Goal: Task Accomplishment & Management: Manage account settings

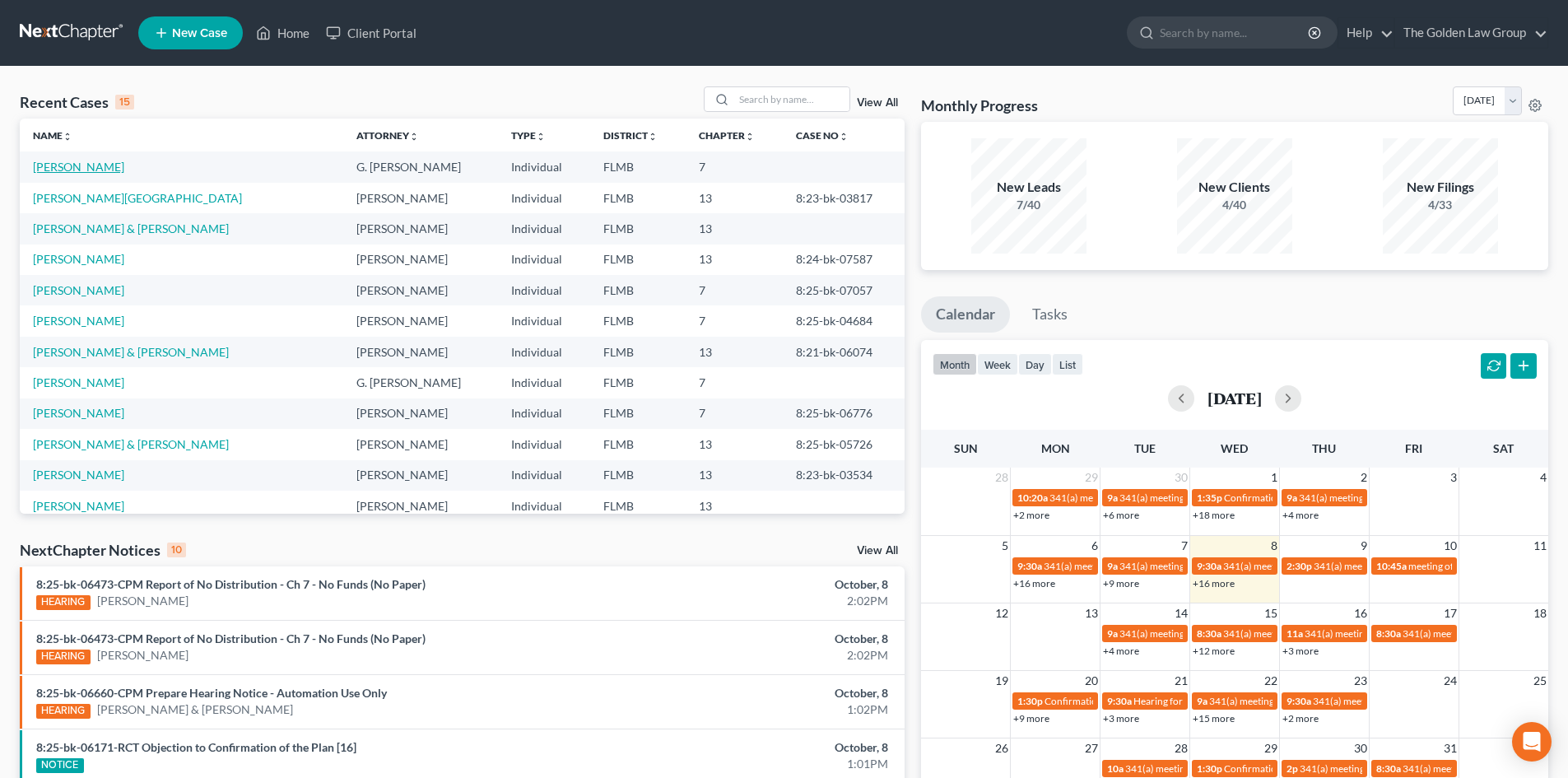
click at [61, 167] on link "[PERSON_NAME]" at bounding box center [79, 167] width 91 height 14
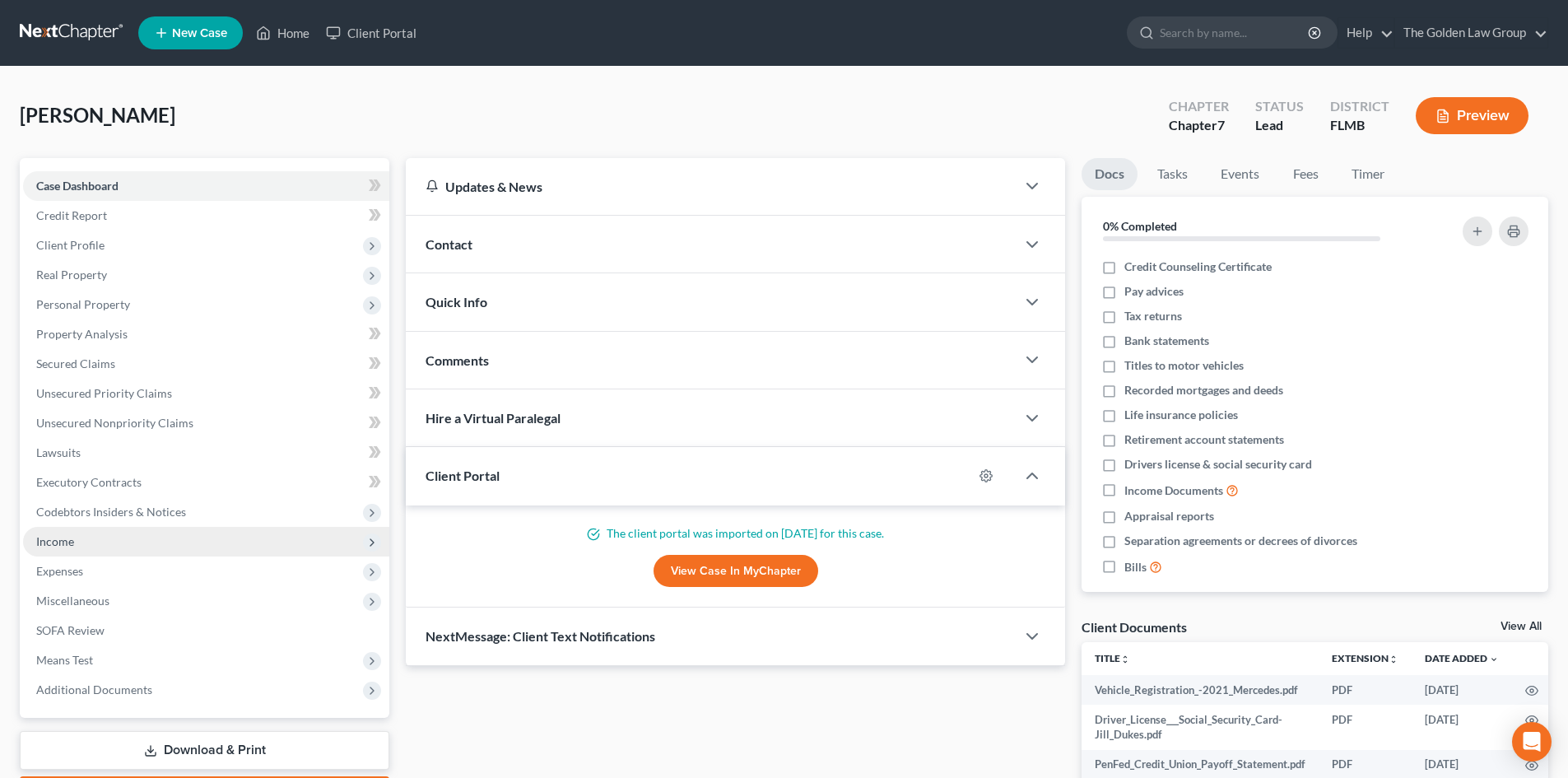
click at [73, 535] on span "Income" at bounding box center [55, 541] width 38 height 14
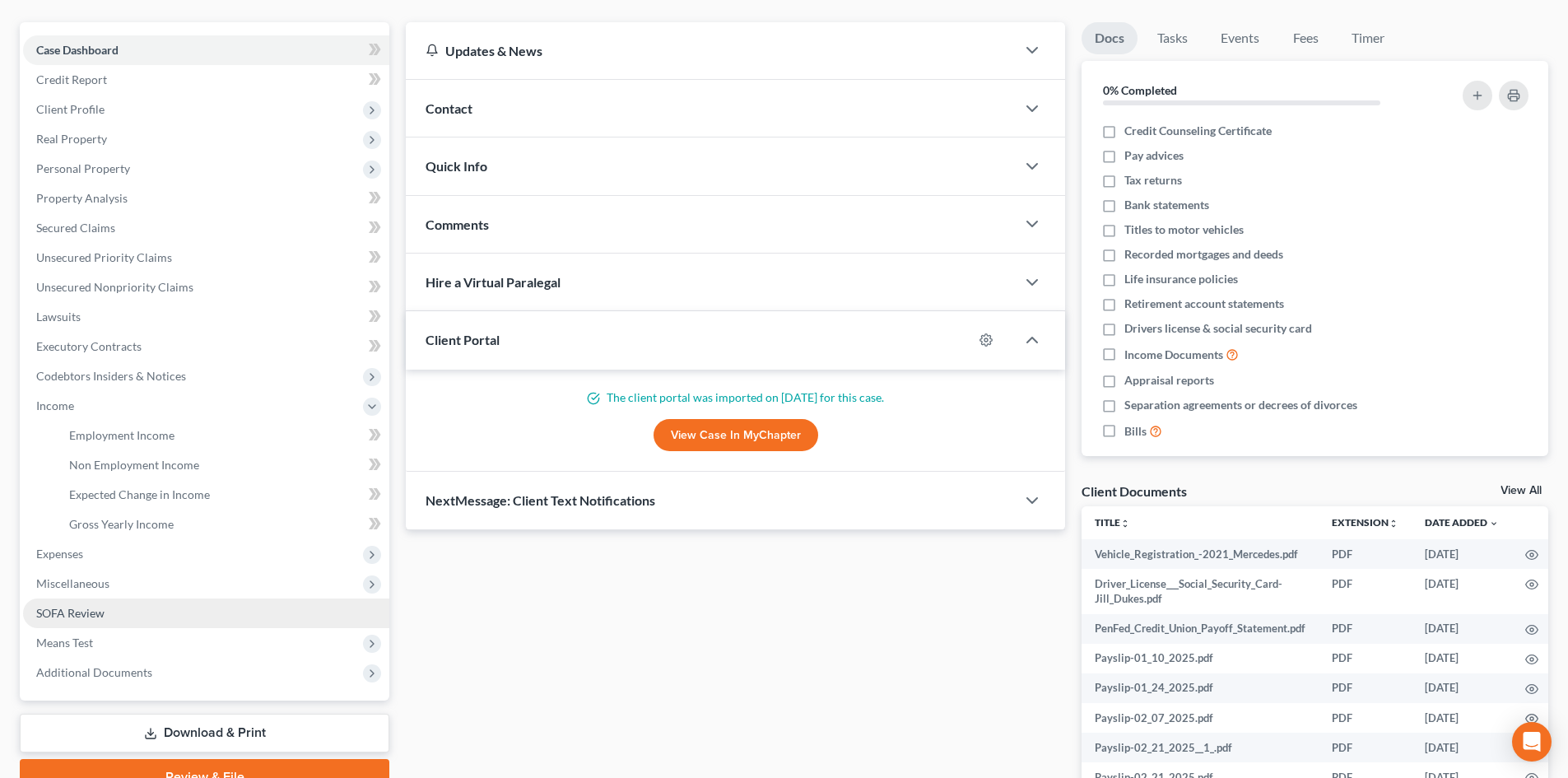
scroll to position [164, 0]
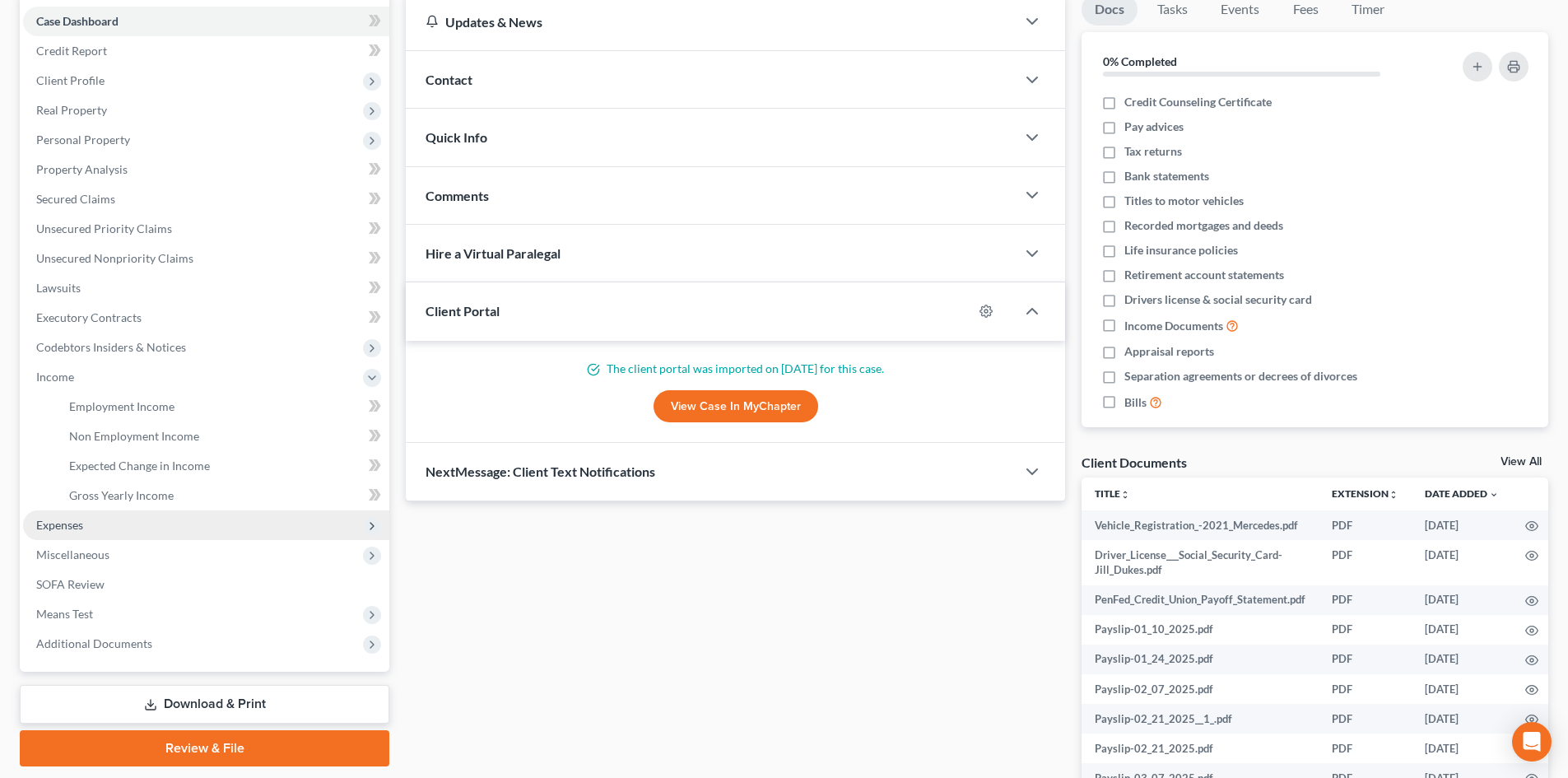
click at [80, 527] on span "Expenses" at bounding box center [59, 524] width 47 height 14
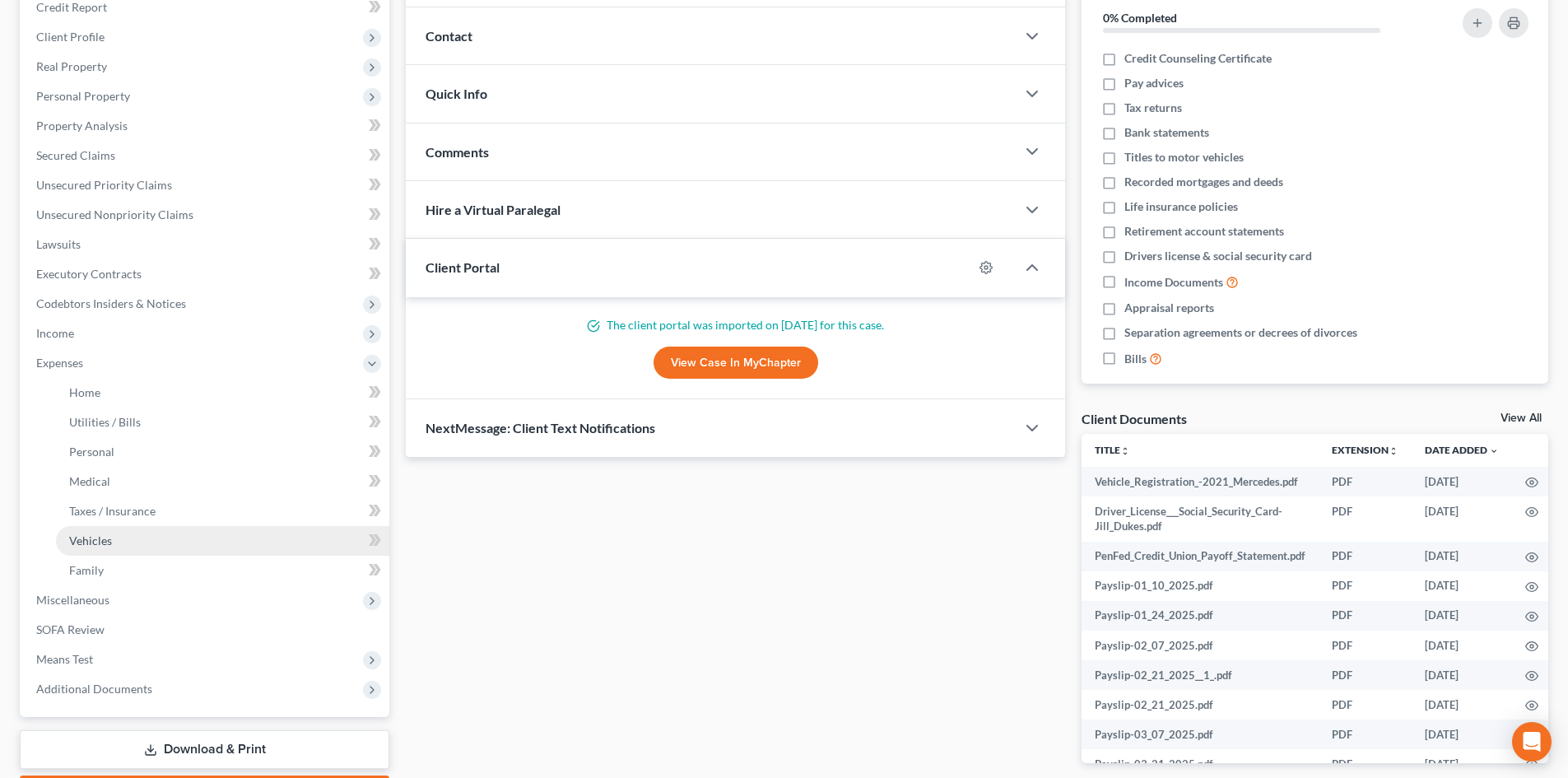
scroll to position [247, 0]
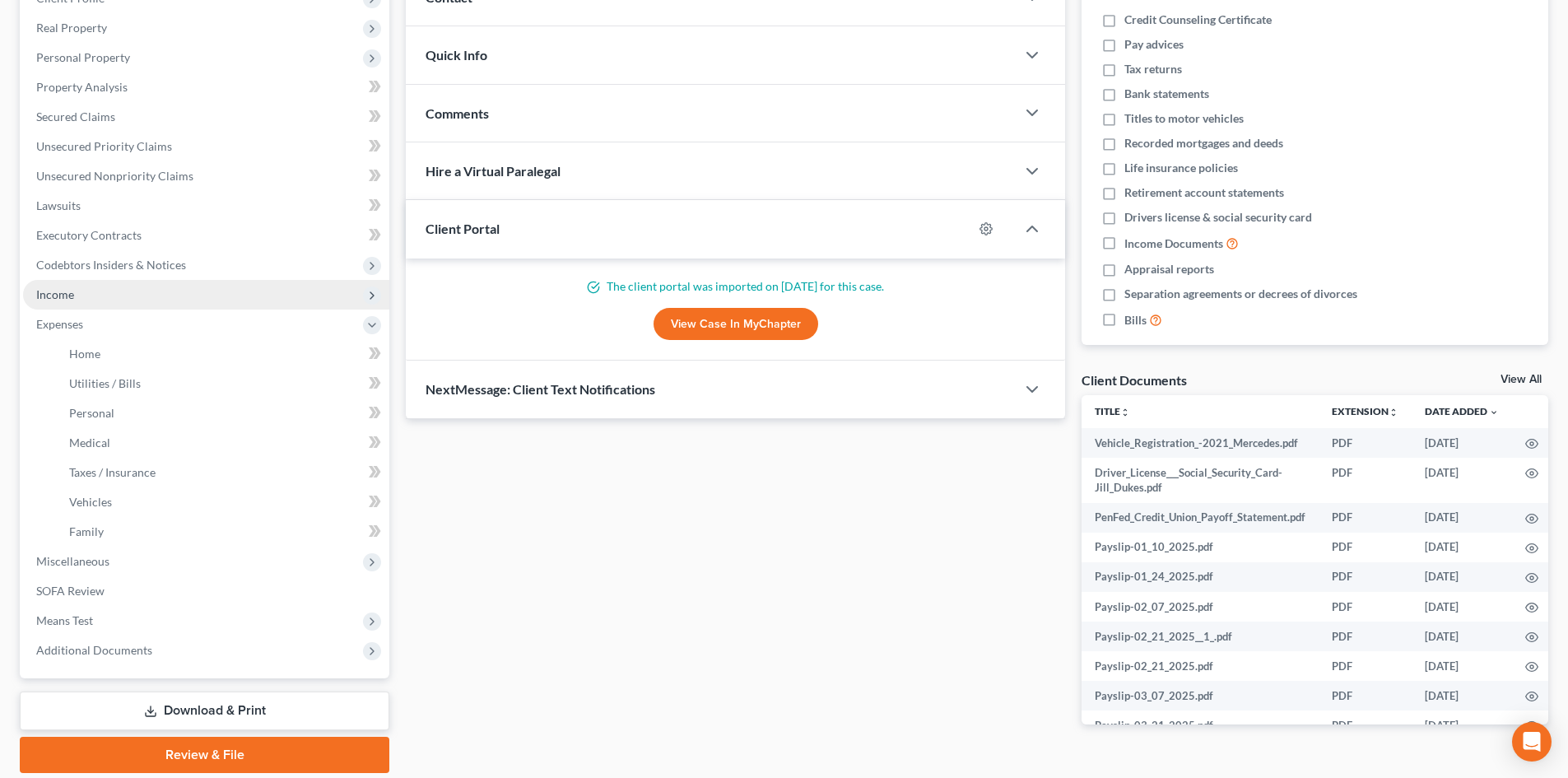
click at [108, 292] on span "Income" at bounding box center [206, 295] width 367 height 30
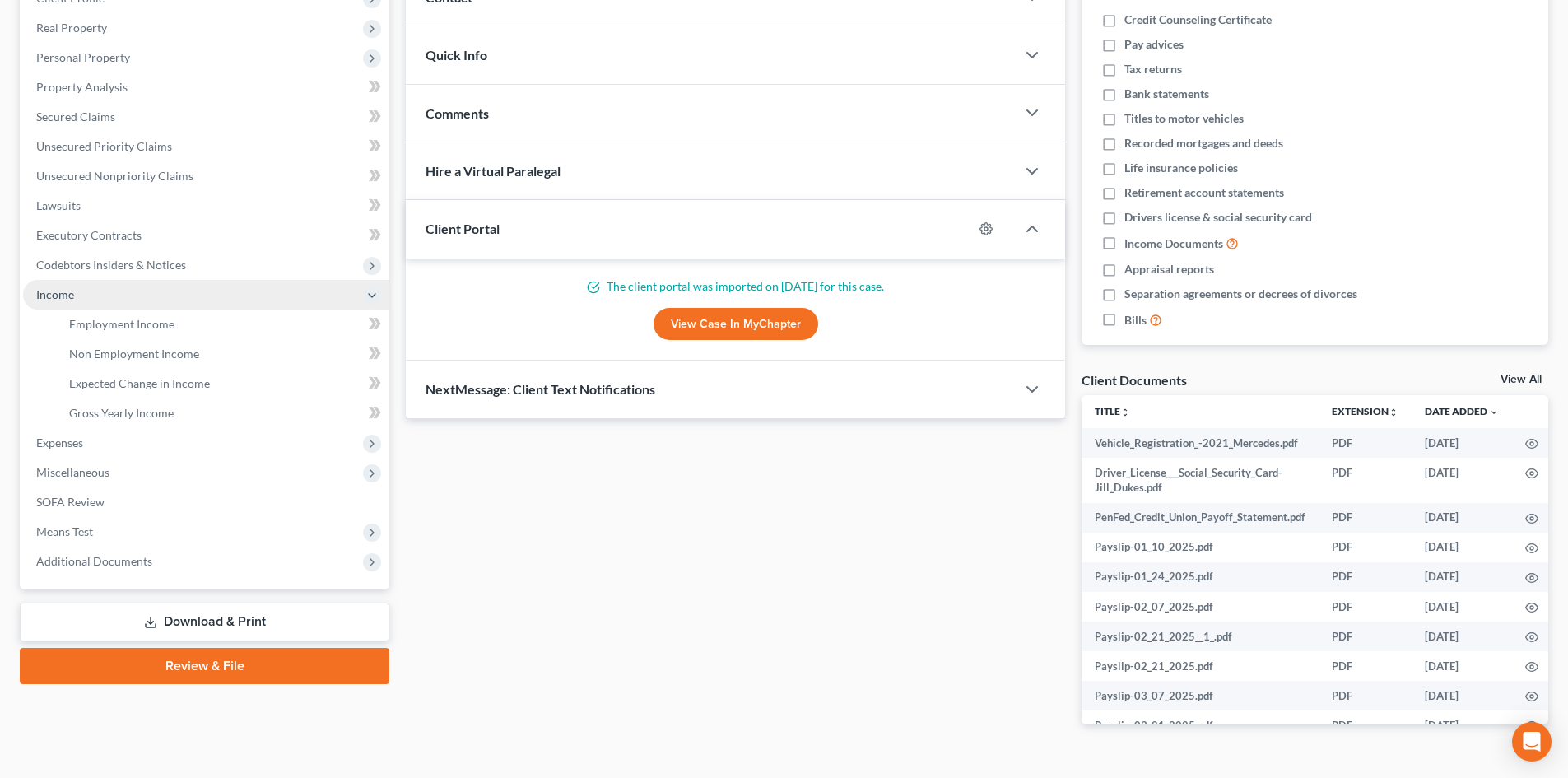
click at [108, 292] on span "Income" at bounding box center [206, 295] width 367 height 30
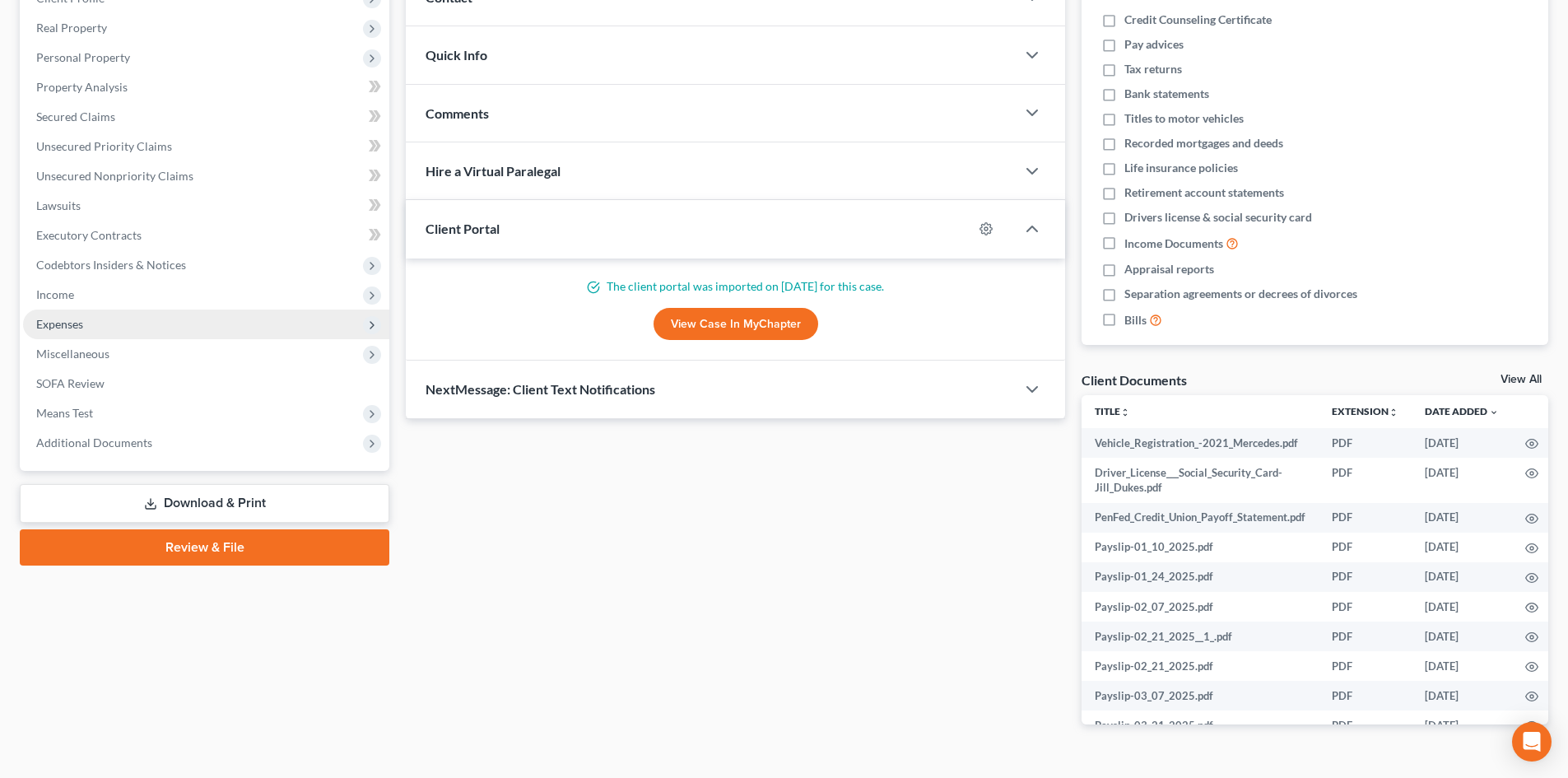
click at [80, 335] on span "Expenses" at bounding box center [206, 324] width 367 height 30
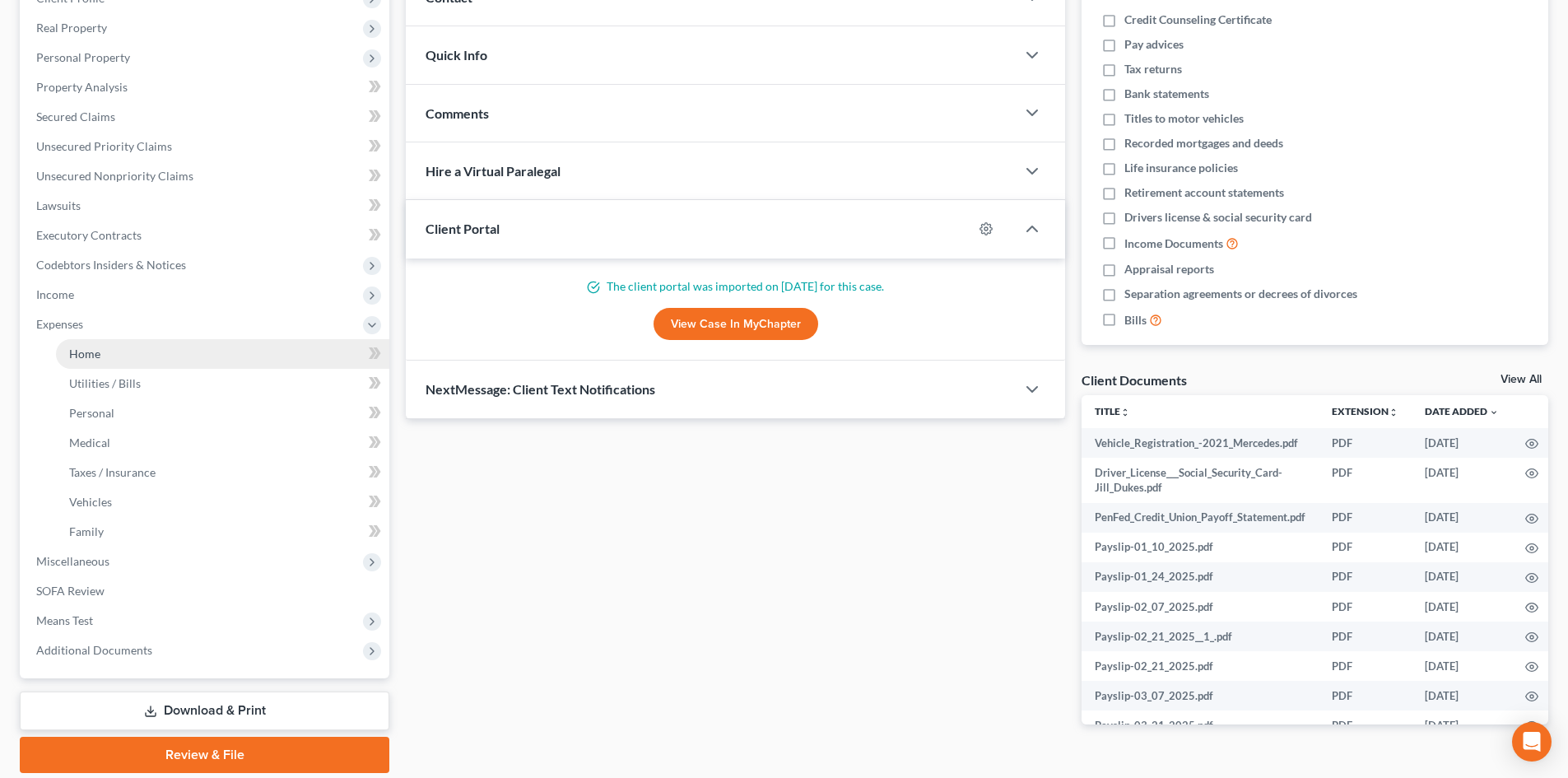
click at [103, 352] on link "Home" at bounding box center [223, 354] width 334 height 30
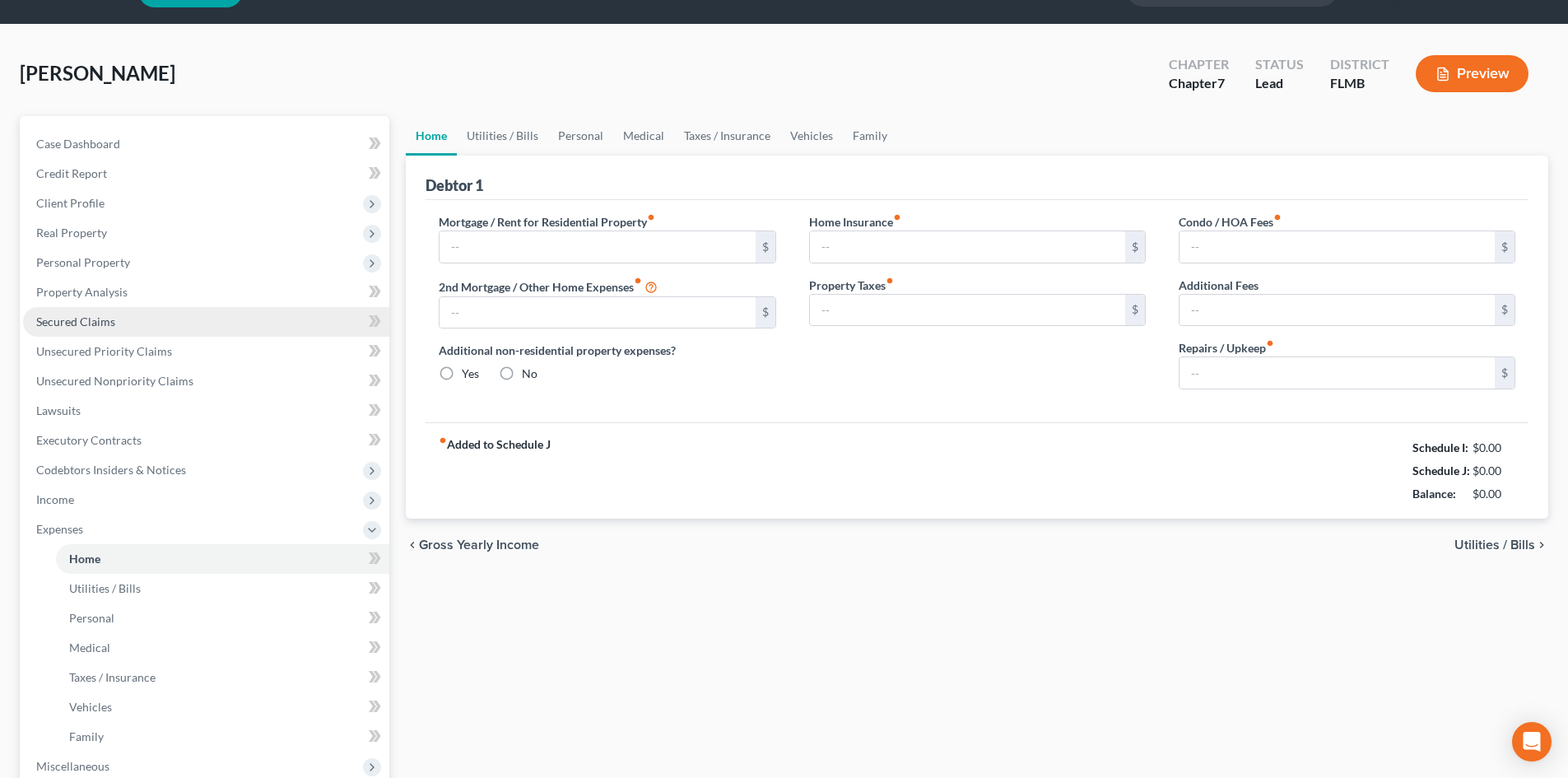
type input "1,922.62"
type input "0.00"
radio input "true"
type input "15.00"
type input "0.00"
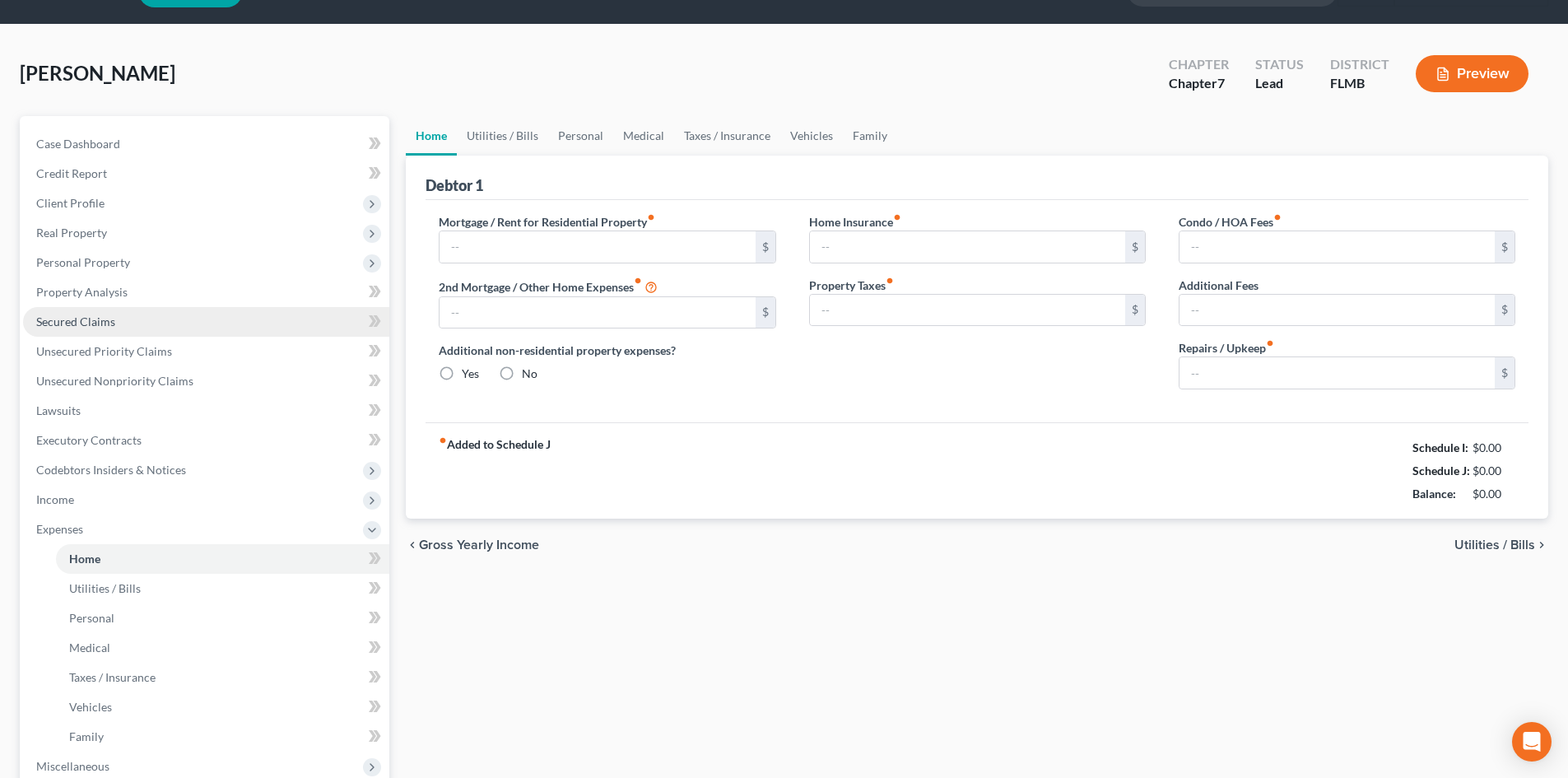
type input "200.00"
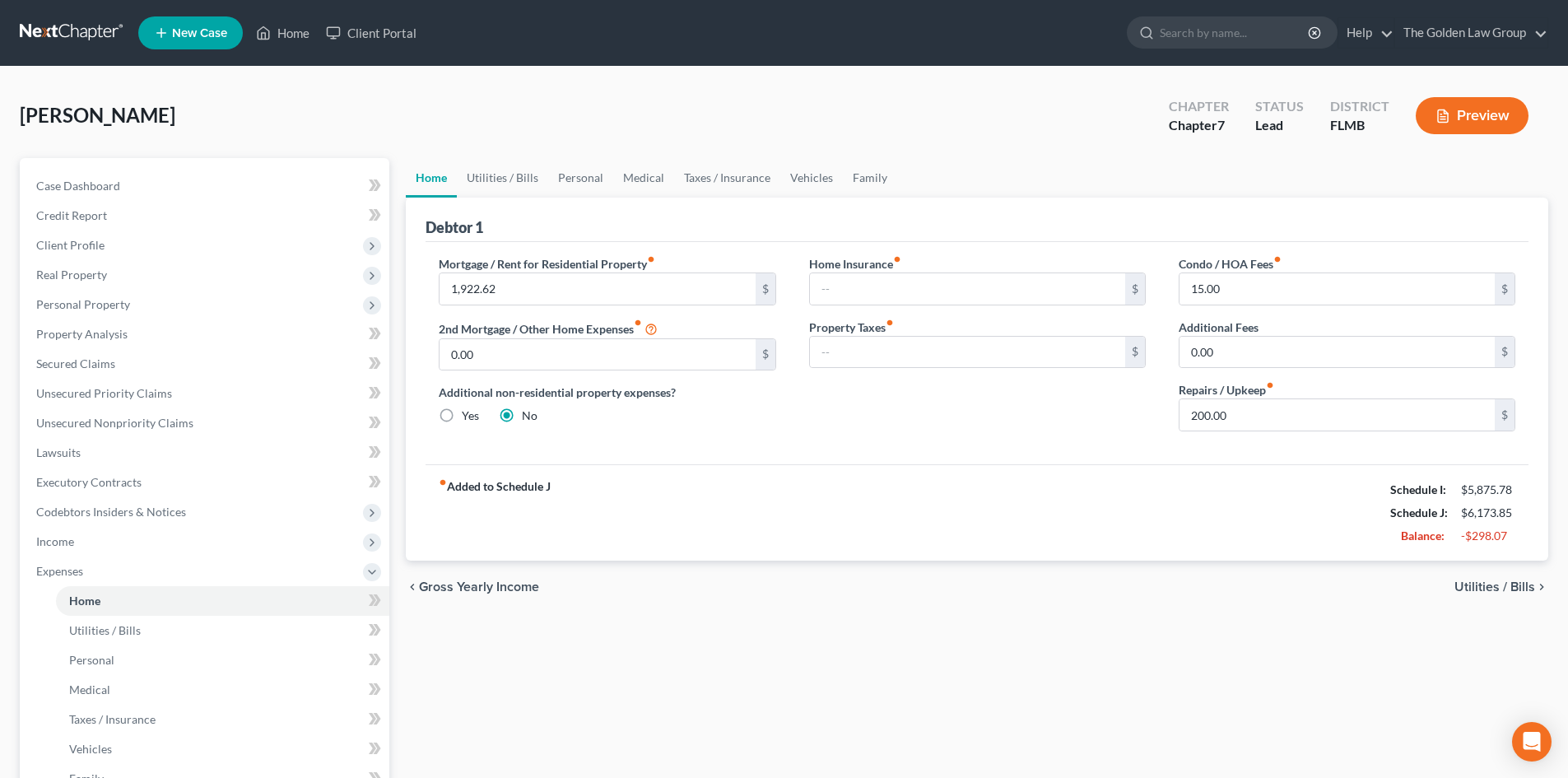
click at [1489, 118] on button "Preview" at bounding box center [1471, 116] width 113 height 37
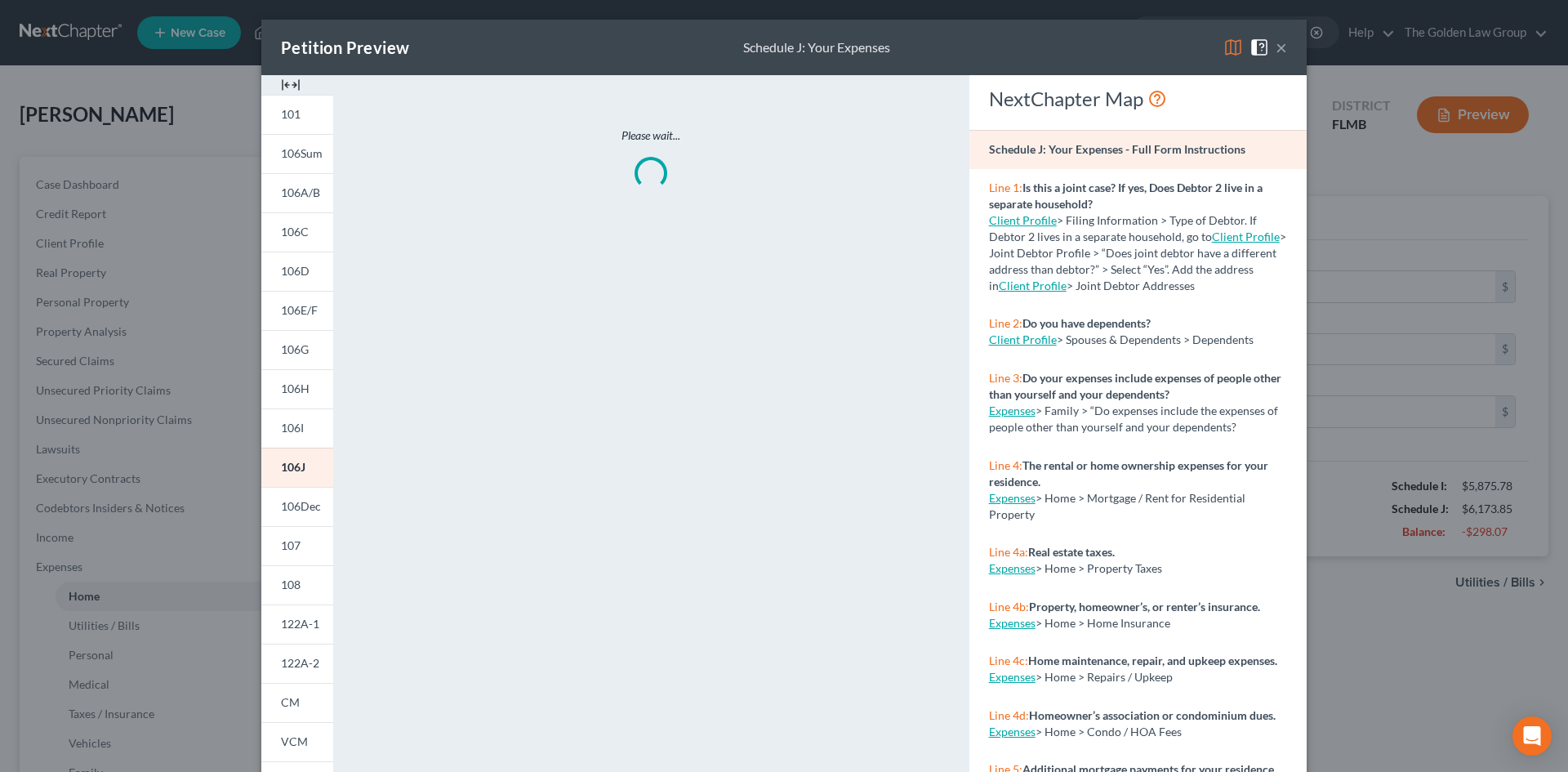
click at [1223, 47] on img at bounding box center [1233, 47] width 19 height 19
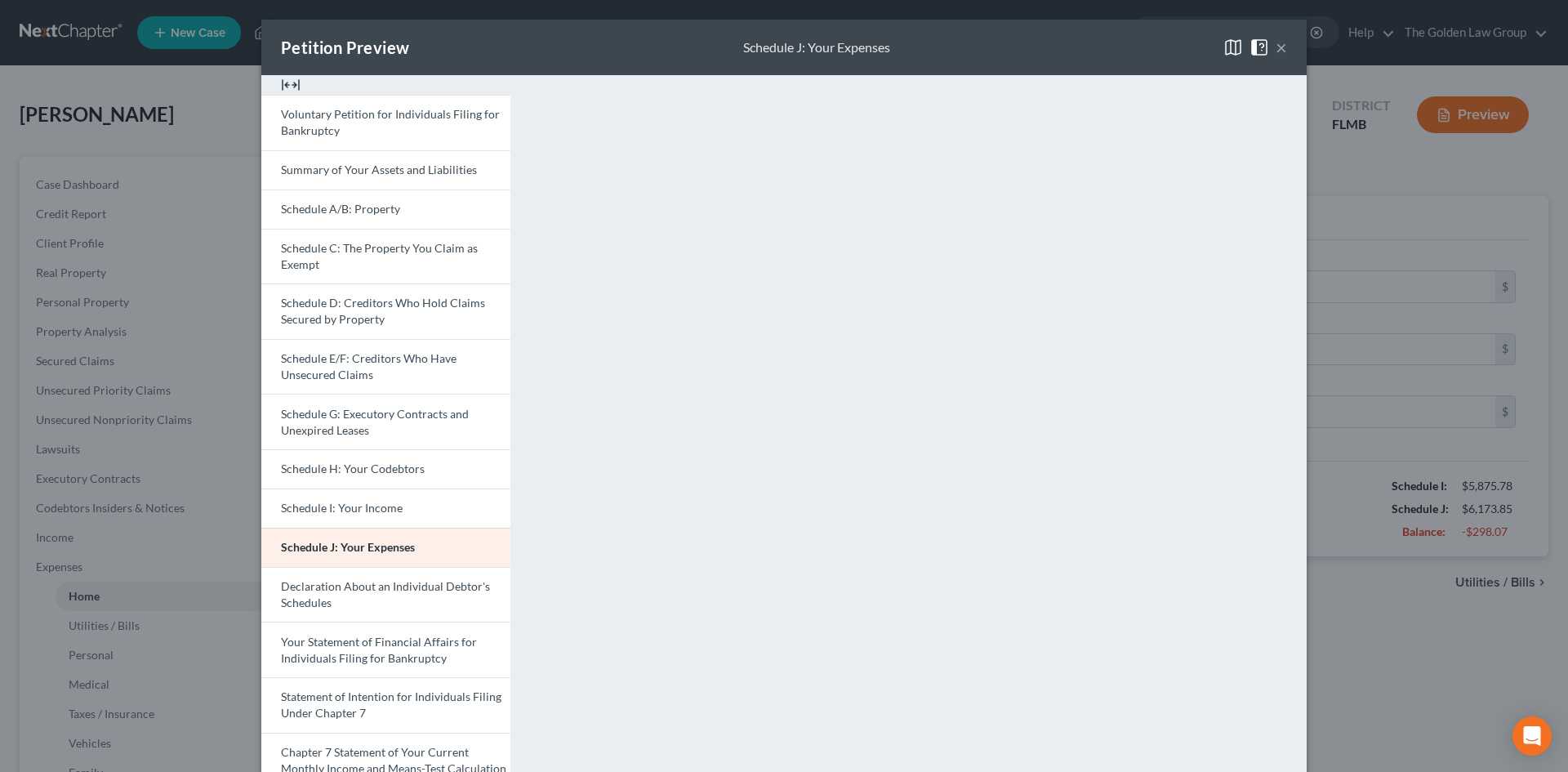
click at [1270, 43] on span at bounding box center [1262, 46] width 26 height 14
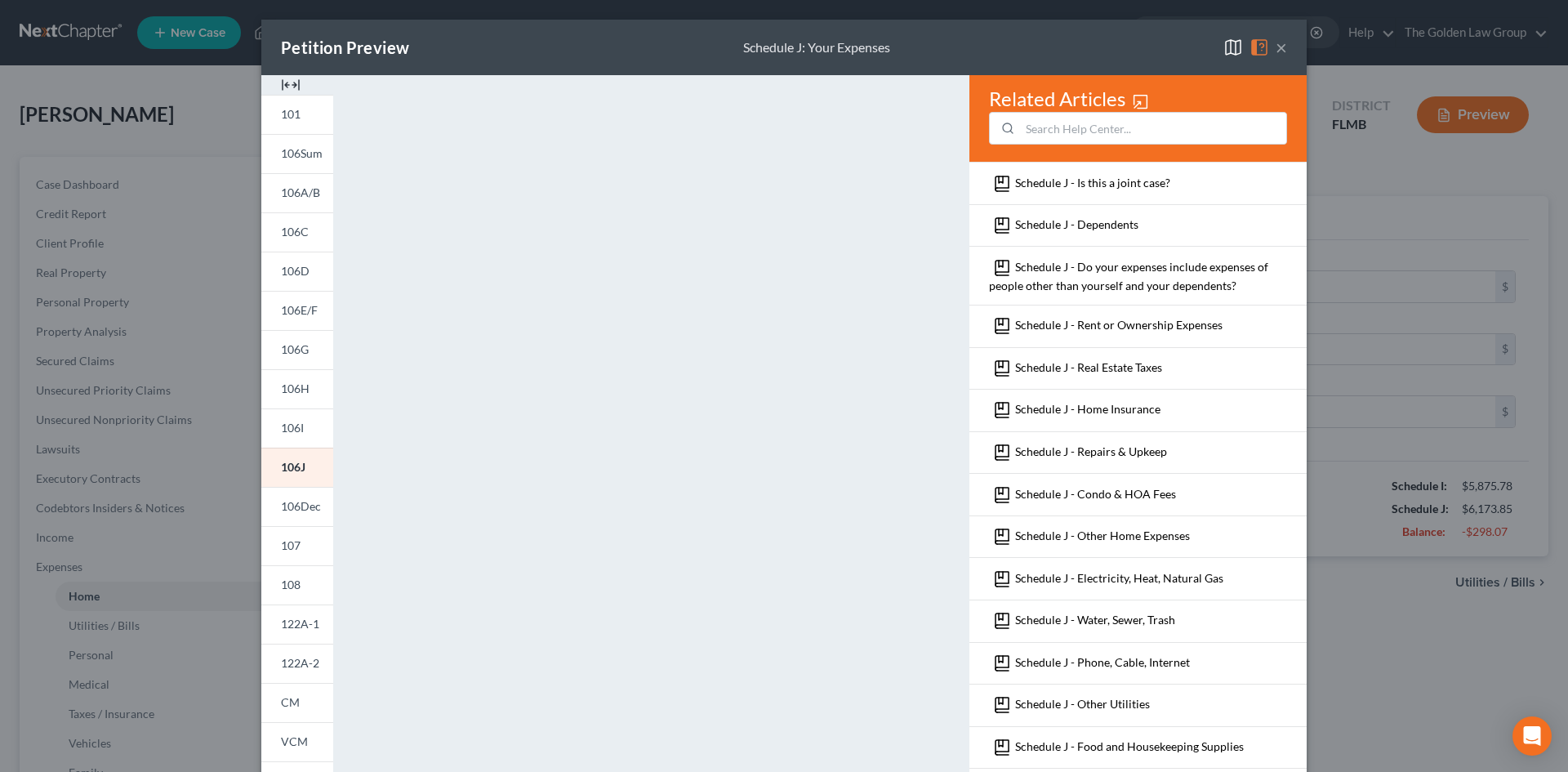
click at [1278, 48] on button "×" at bounding box center [1281, 47] width 12 height 19
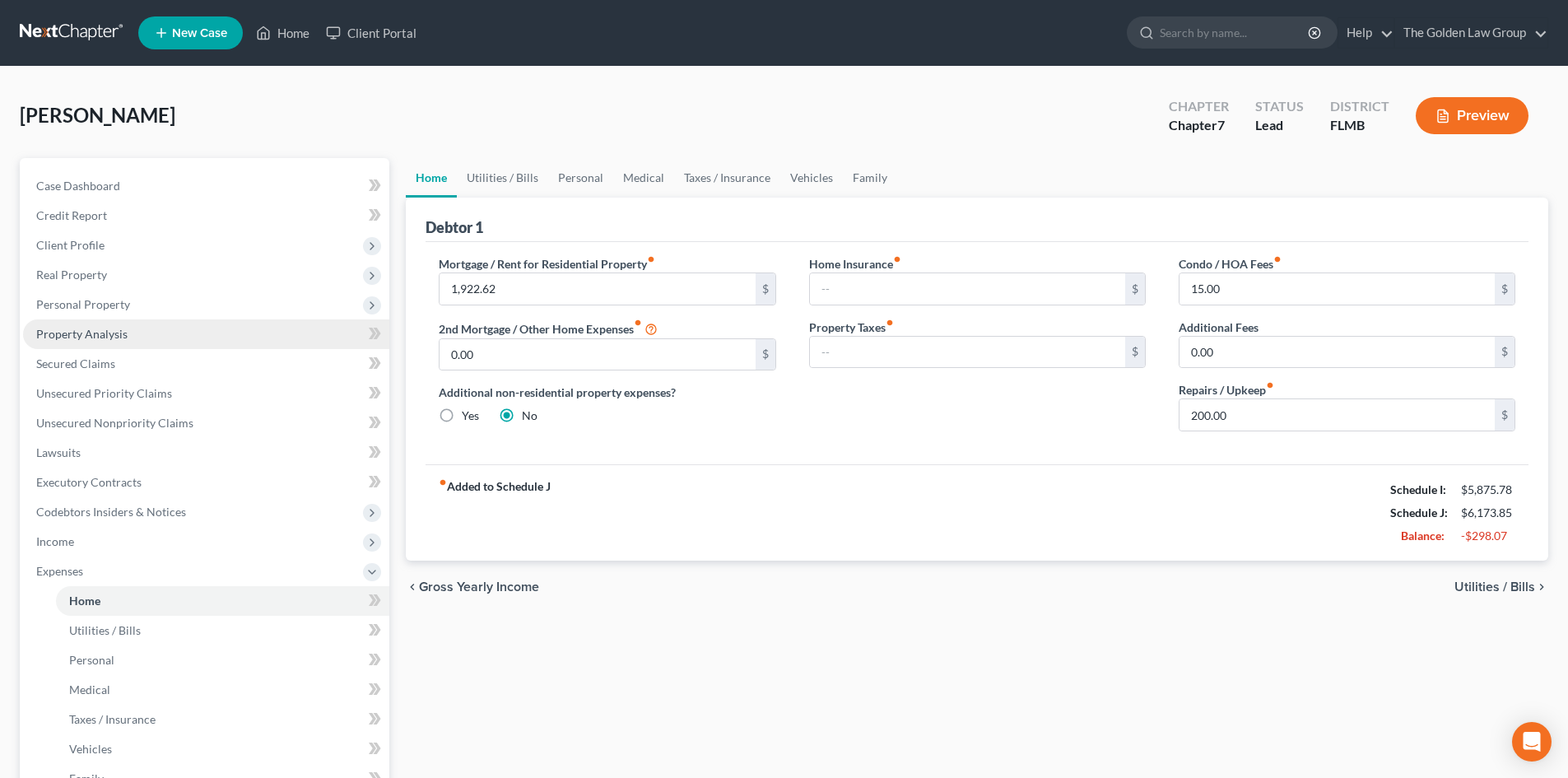
click at [106, 330] on span "Property Analysis" at bounding box center [82, 334] width 91 height 14
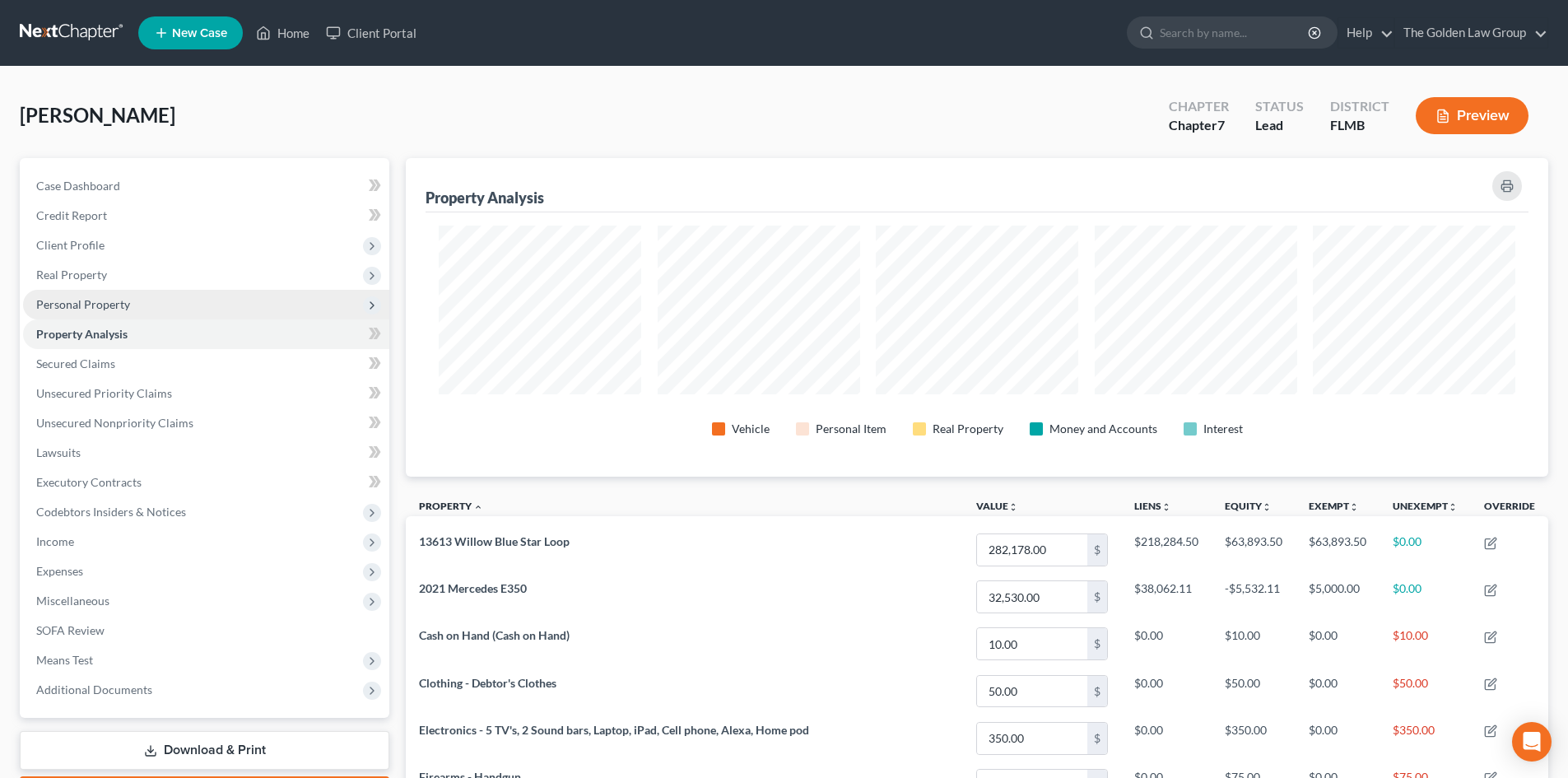
click at [102, 301] on span "Personal Property" at bounding box center [83, 304] width 94 height 14
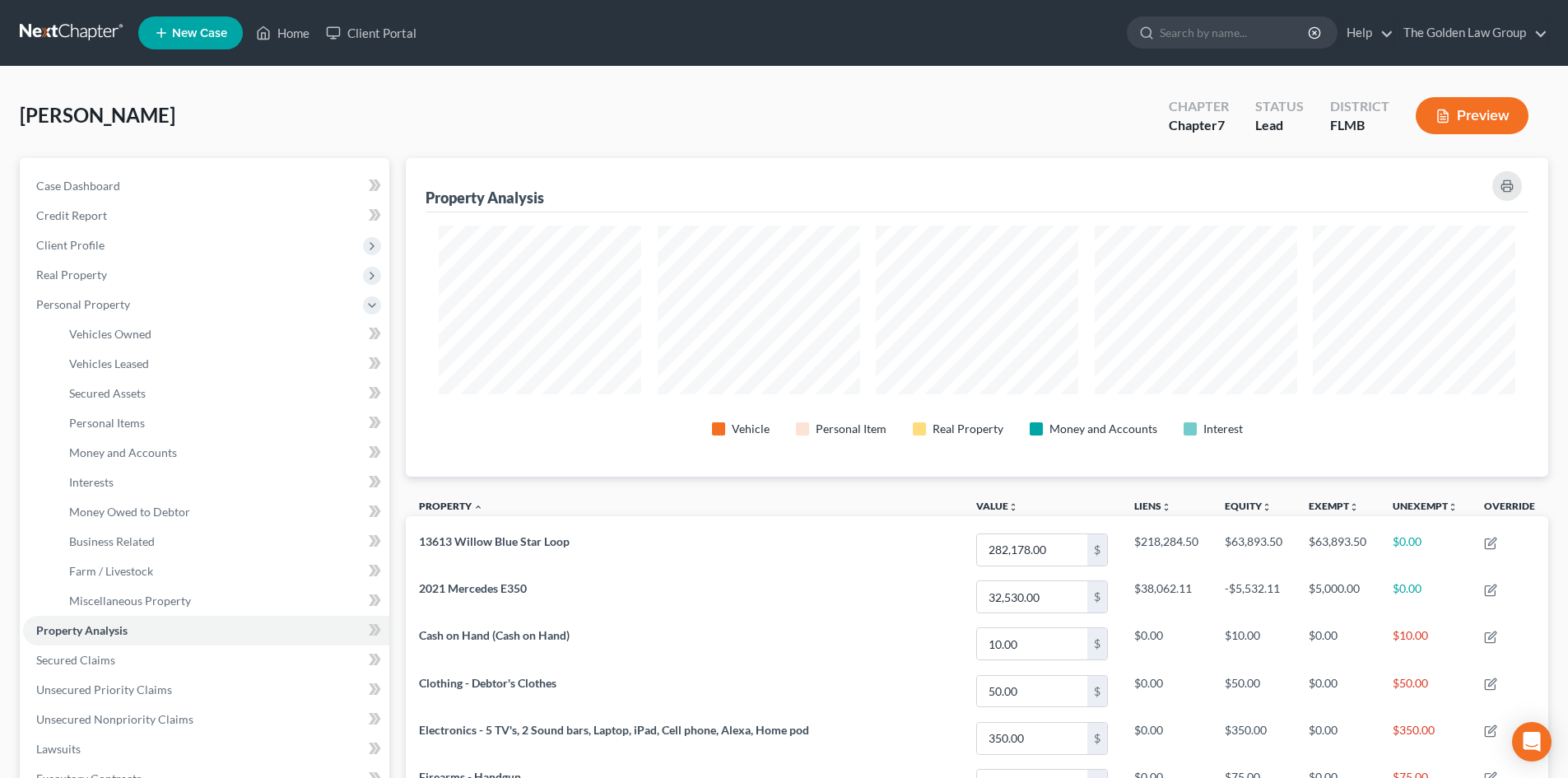
click at [1504, 136] on div "Preview" at bounding box center [1476, 117] width 146 height 48
click at [1490, 119] on button "Preview" at bounding box center [1471, 116] width 113 height 37
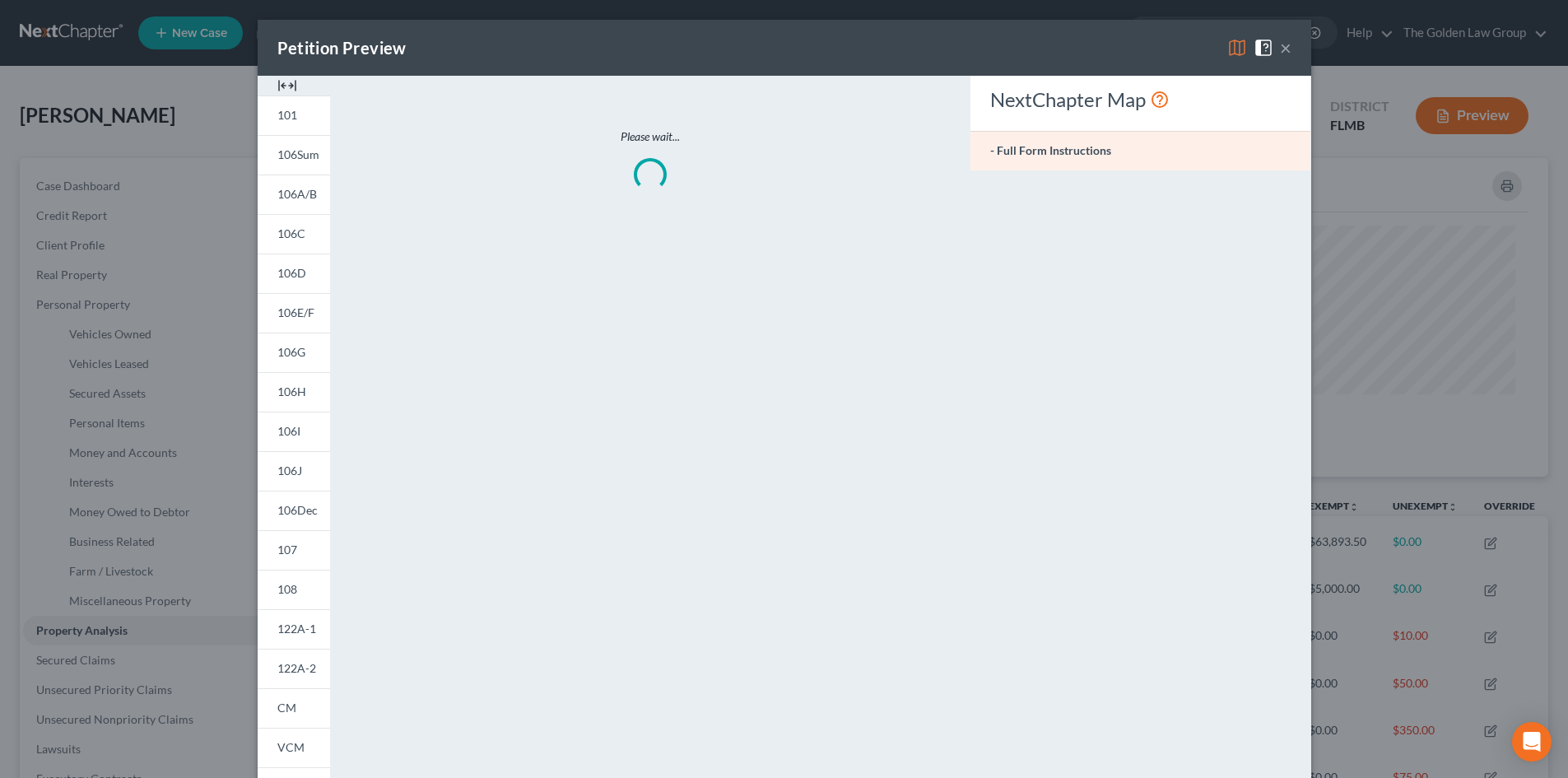
scroll to position [319, 1151]
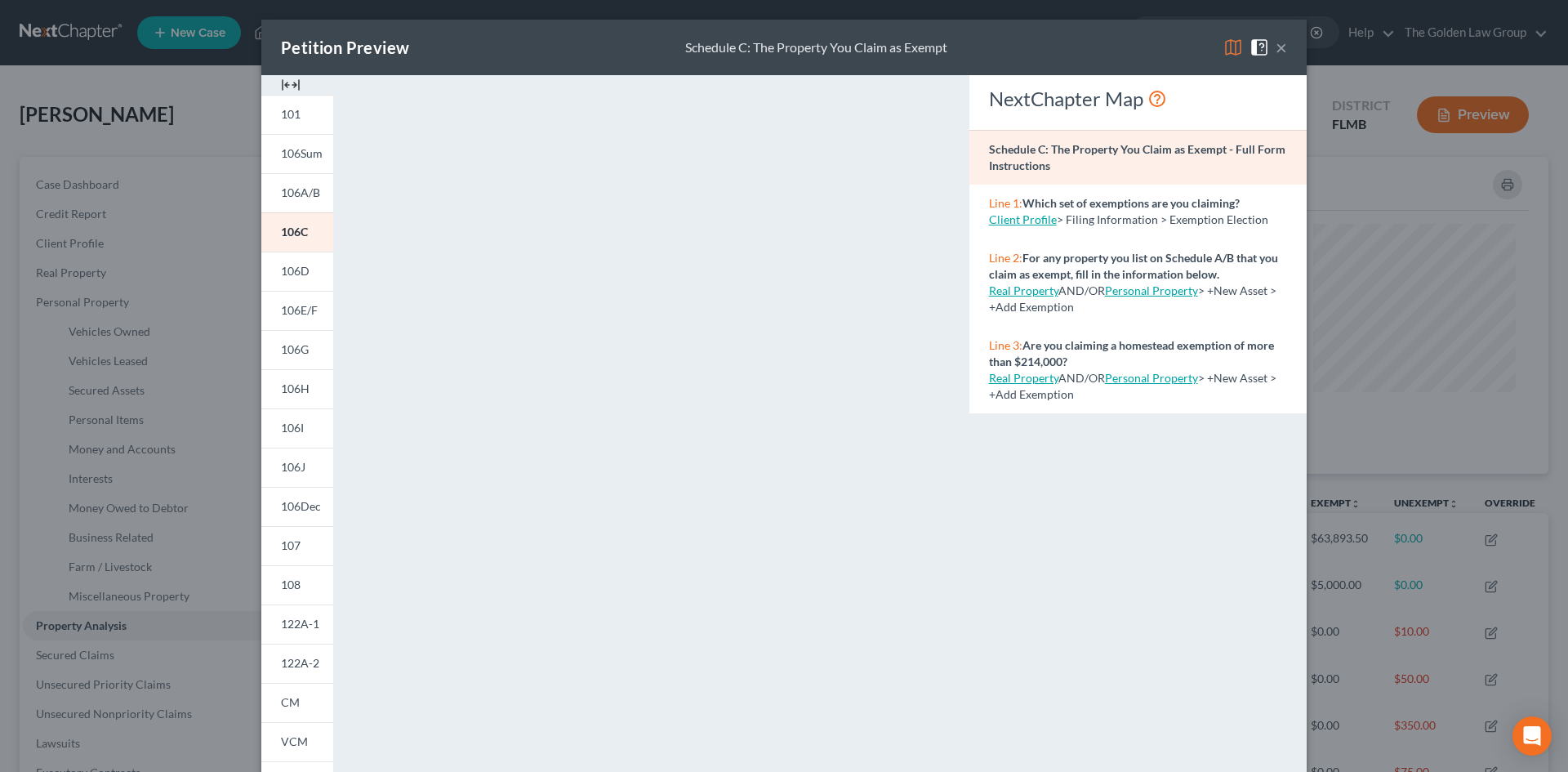
click at [1223, 48] on img at bounding box center [1233, 47] width 19 height 19
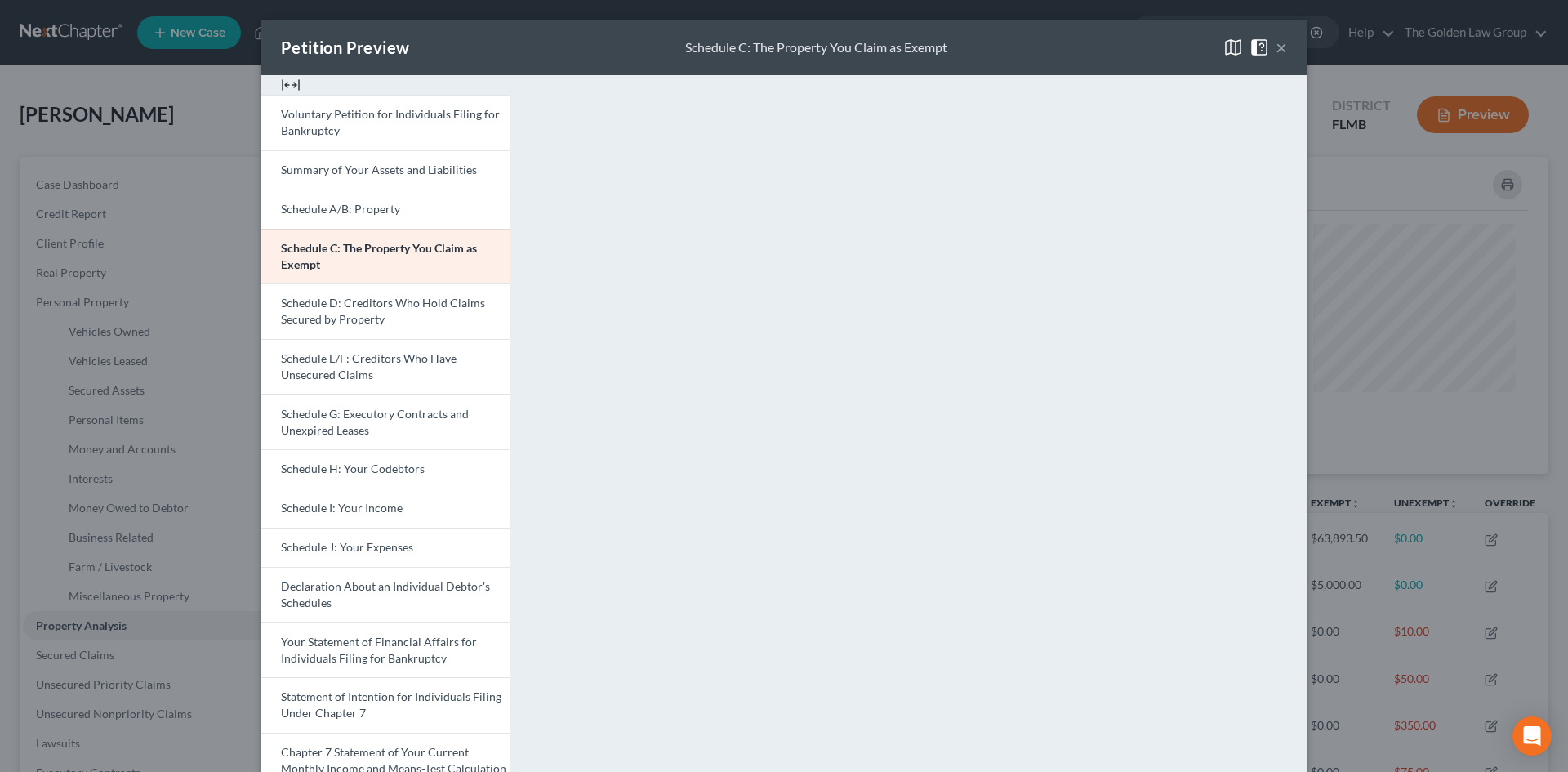
click at [1276, 40] on button "×" at bounding box center [1281, 47] width 12 height 19
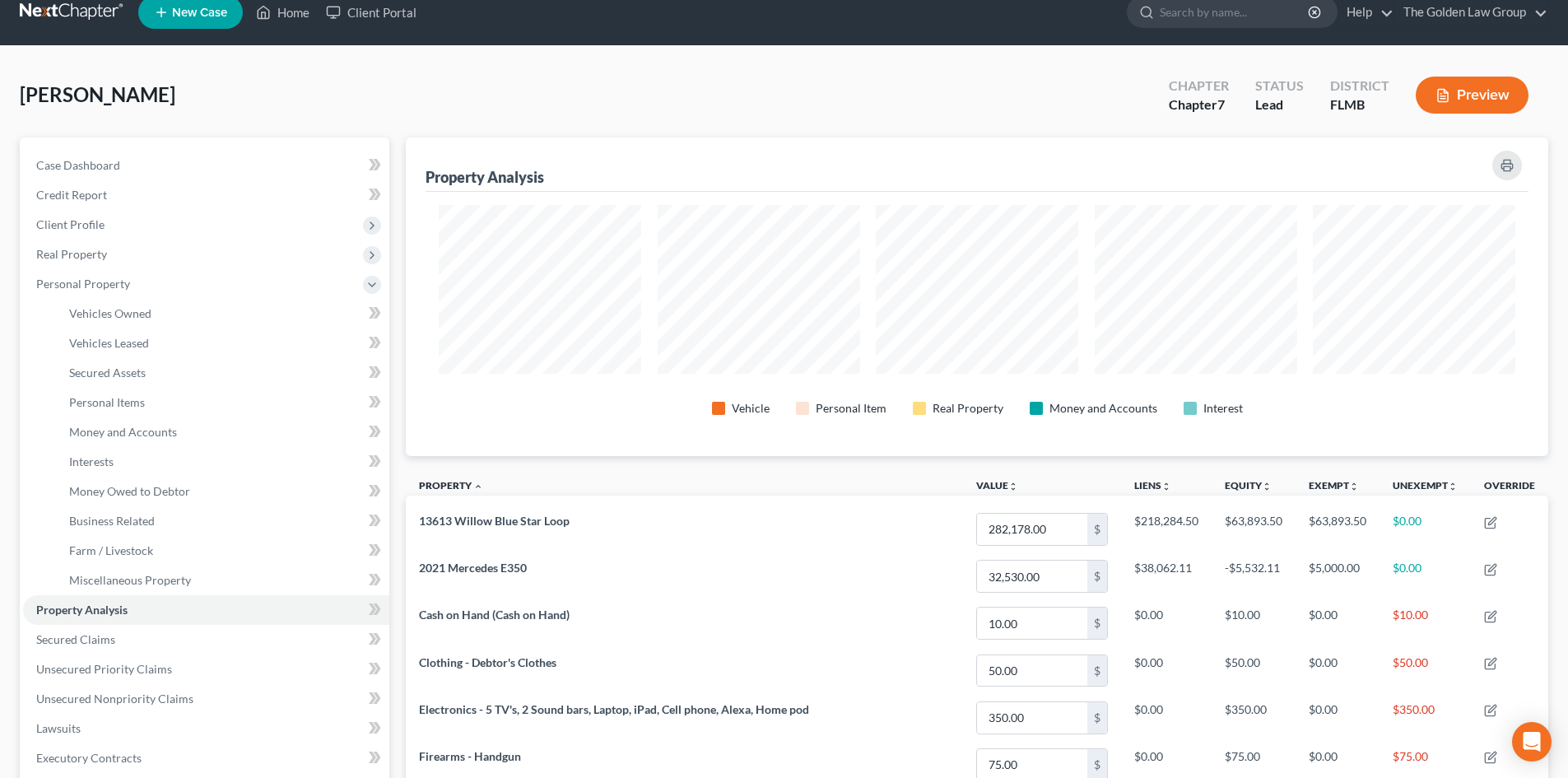
scroll to position [0, 0]
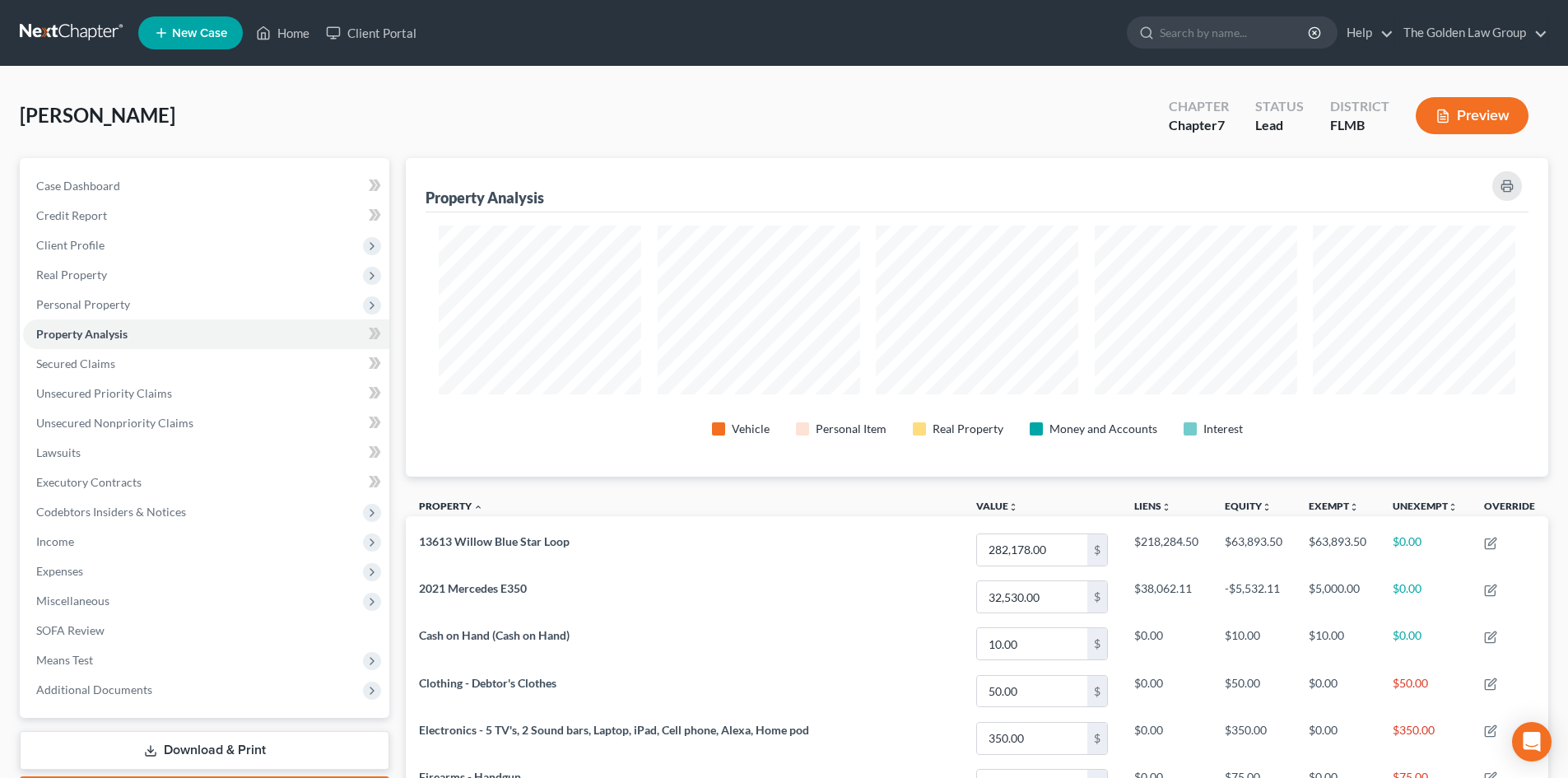
click at [59, 33] on link at bounding box center [72, 32] width 105 height 30
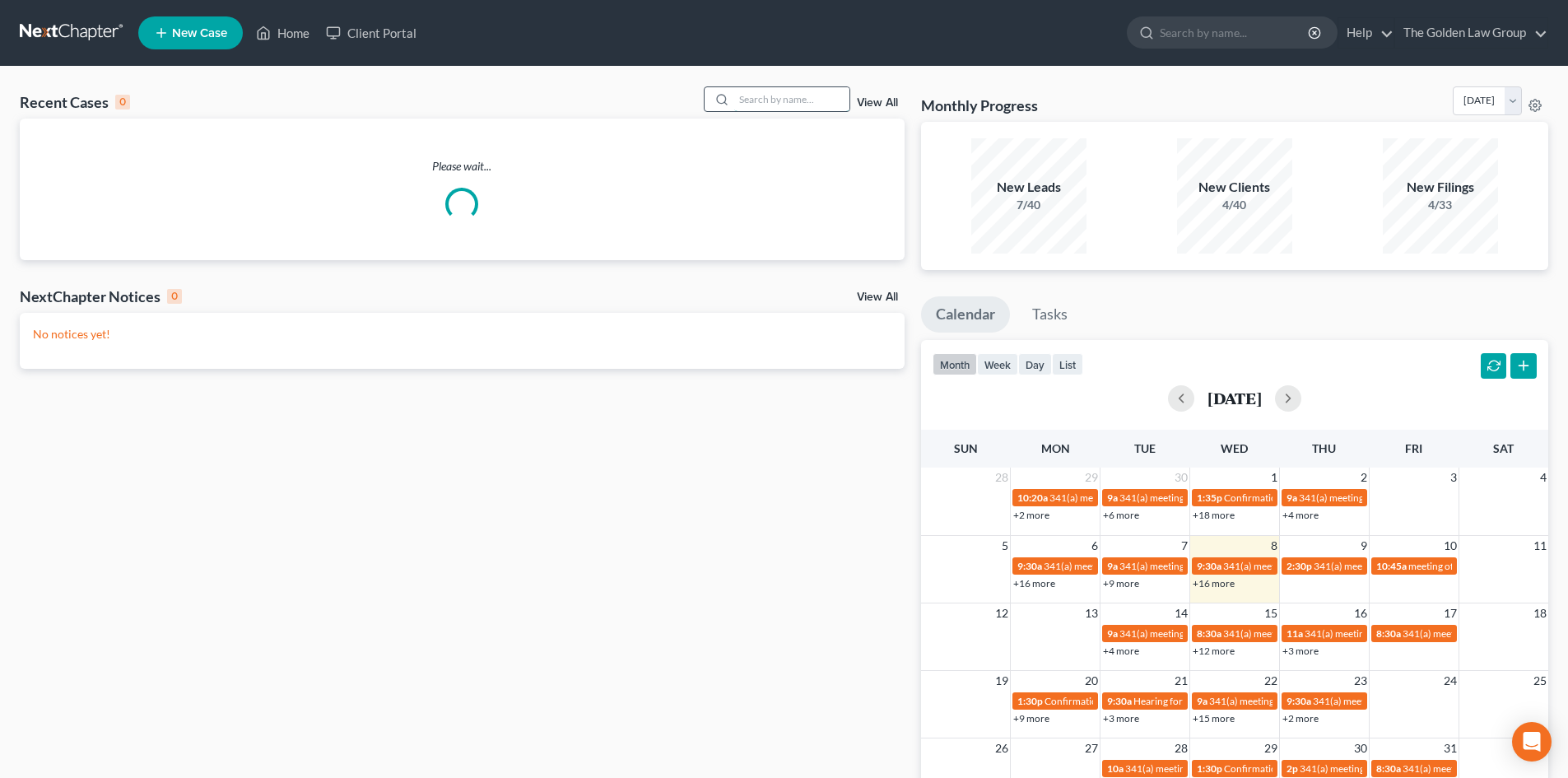
click at [783, 100] on input "search" at bounding box center [792, 99] width 115 height 24
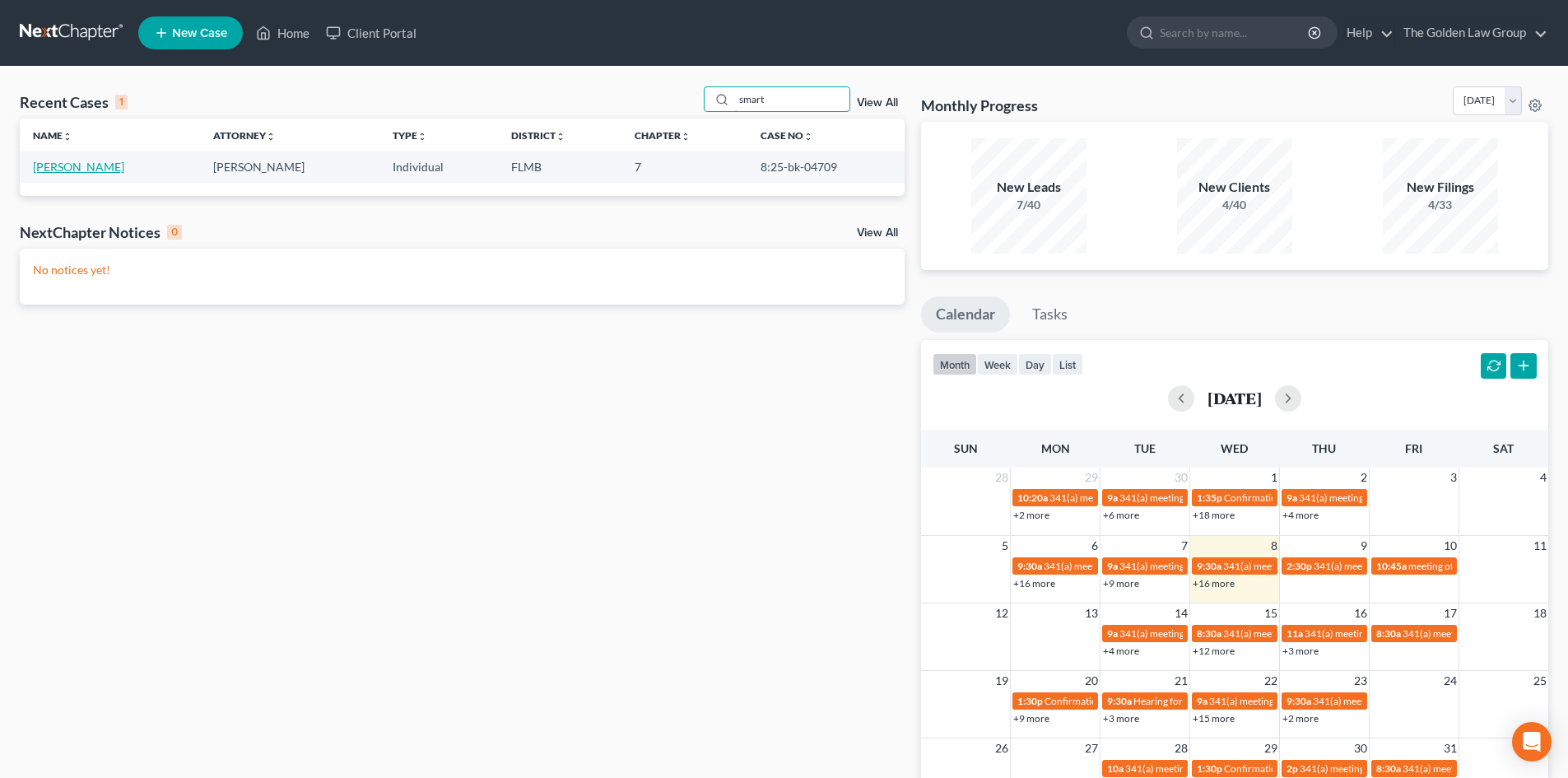
type input "smart"
click at [57, 163] on link "Smart, Angela" at bounding box center [79, 167] width 91 height 14
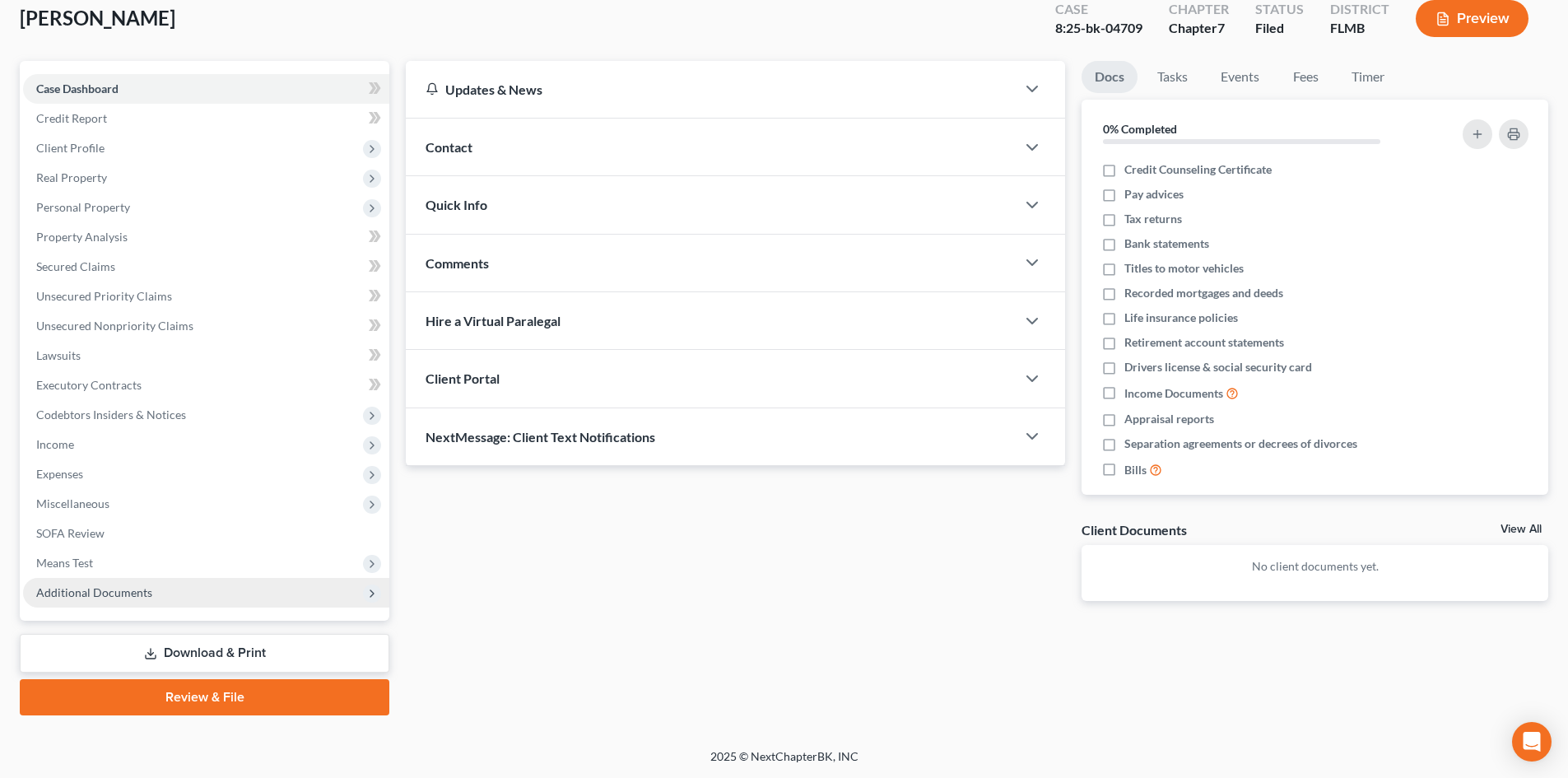
click at [143, 588] on span "Additional Documents" at bounding box center [94, 592] width 116 height 14
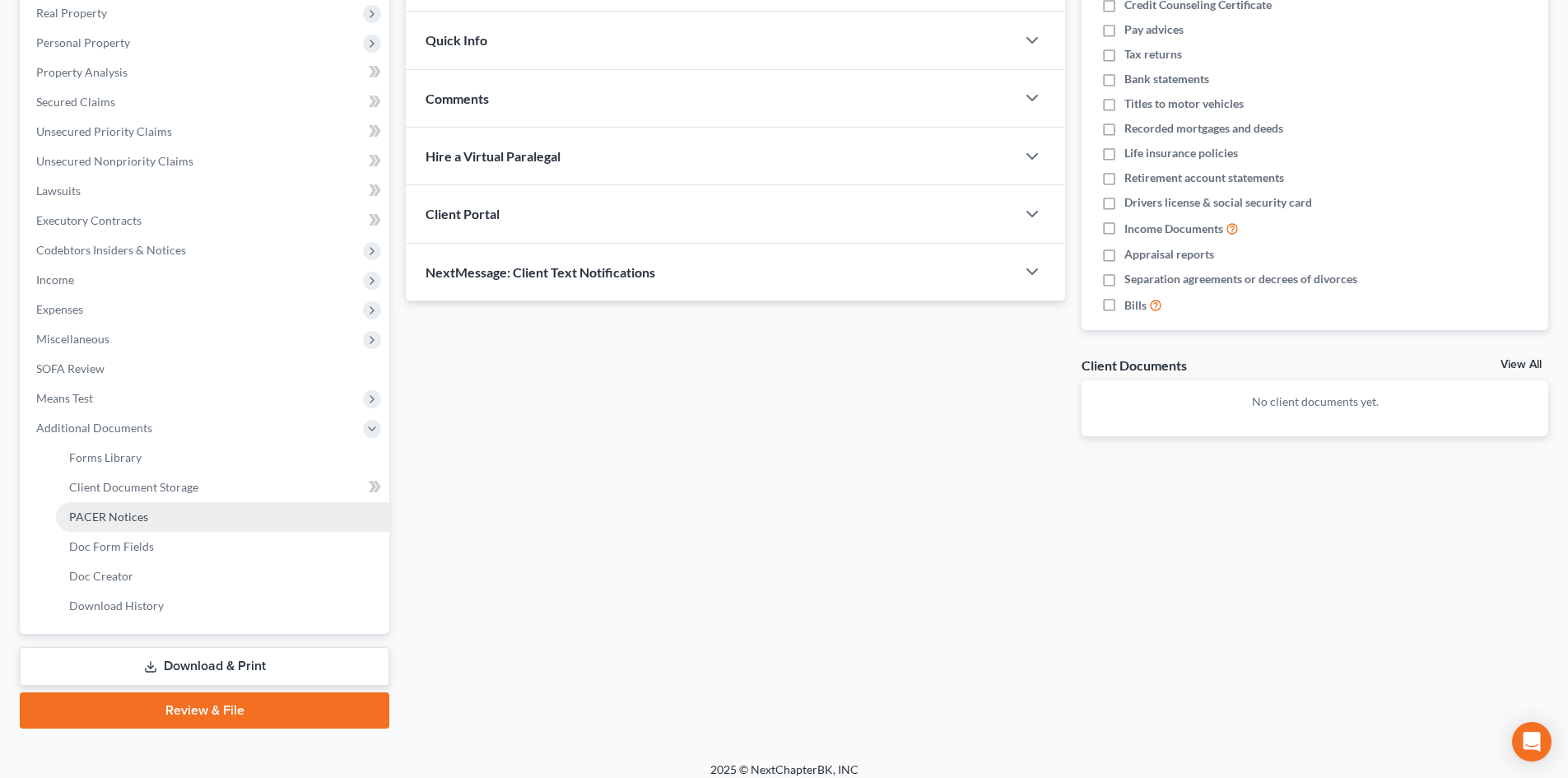
click at [139, 516] on span "PACER Notices" at bounding box center [108, 516] width 79 height 14
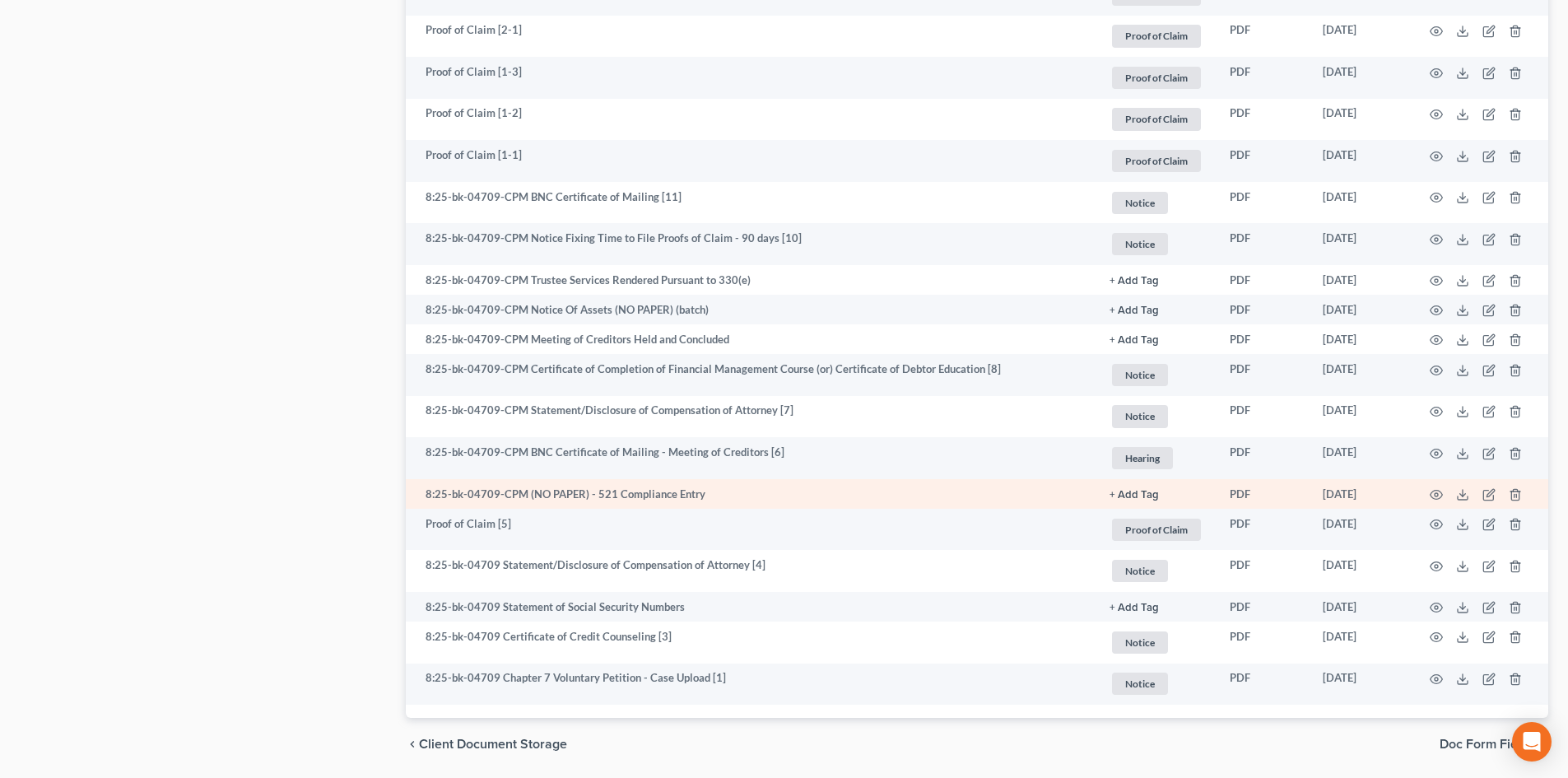
scroll to position [1165, 0]
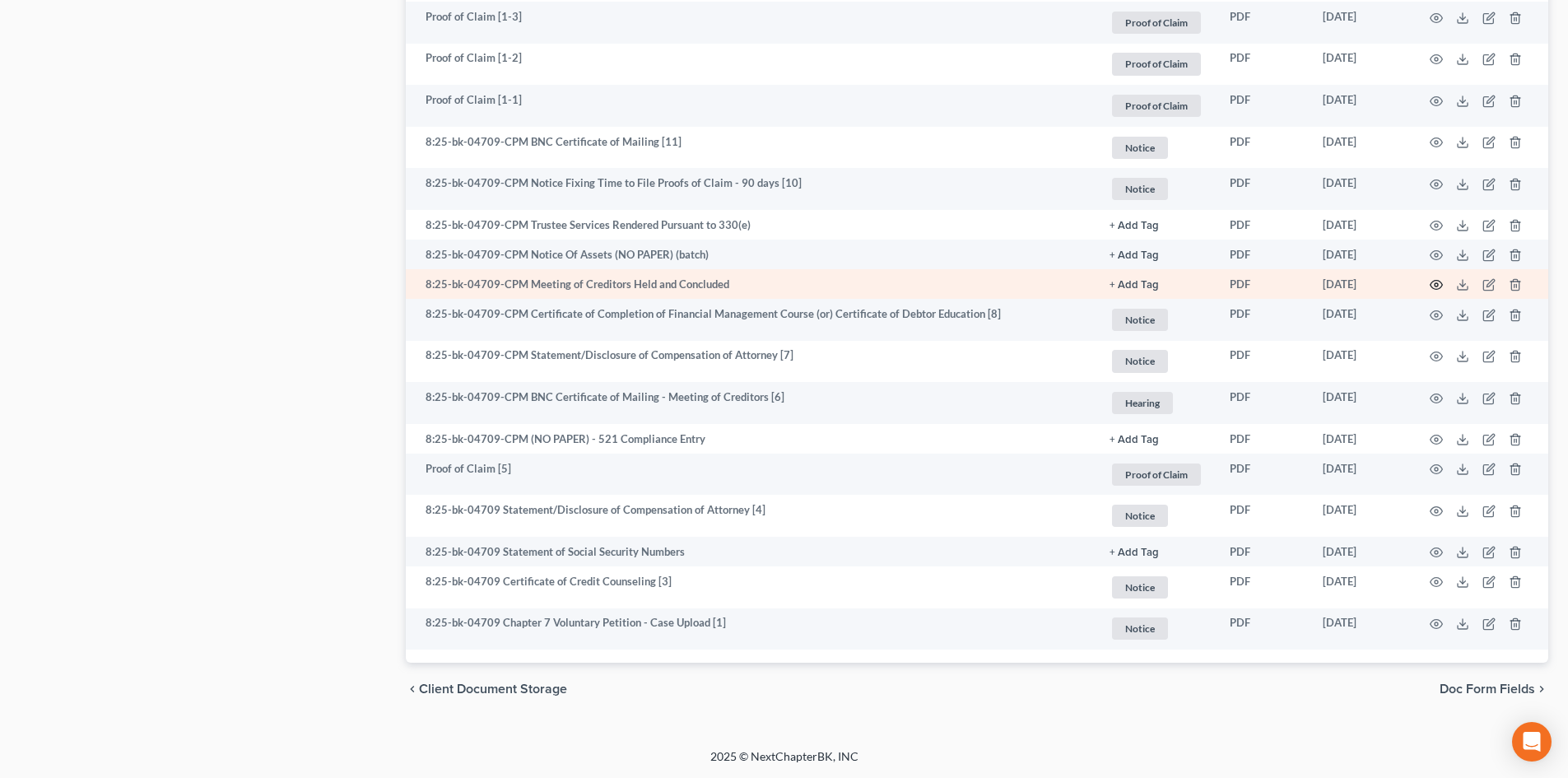
click at [1433, 280] on icon "button" at bounding box center [1437, 285] width 14 height 14
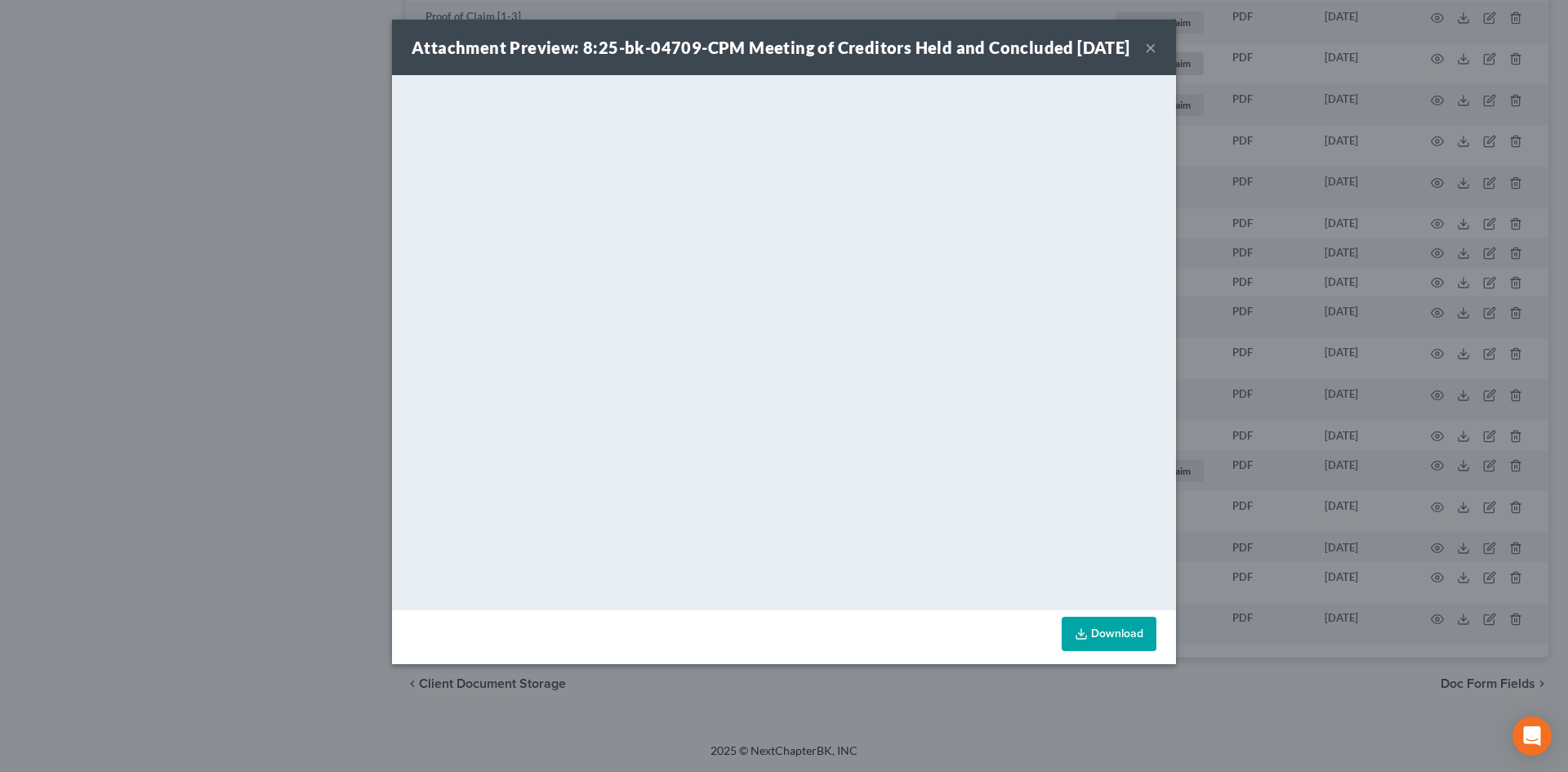
click at [1149, 56] on button "×" at bounding box center [1151, 47] width 12 height 19
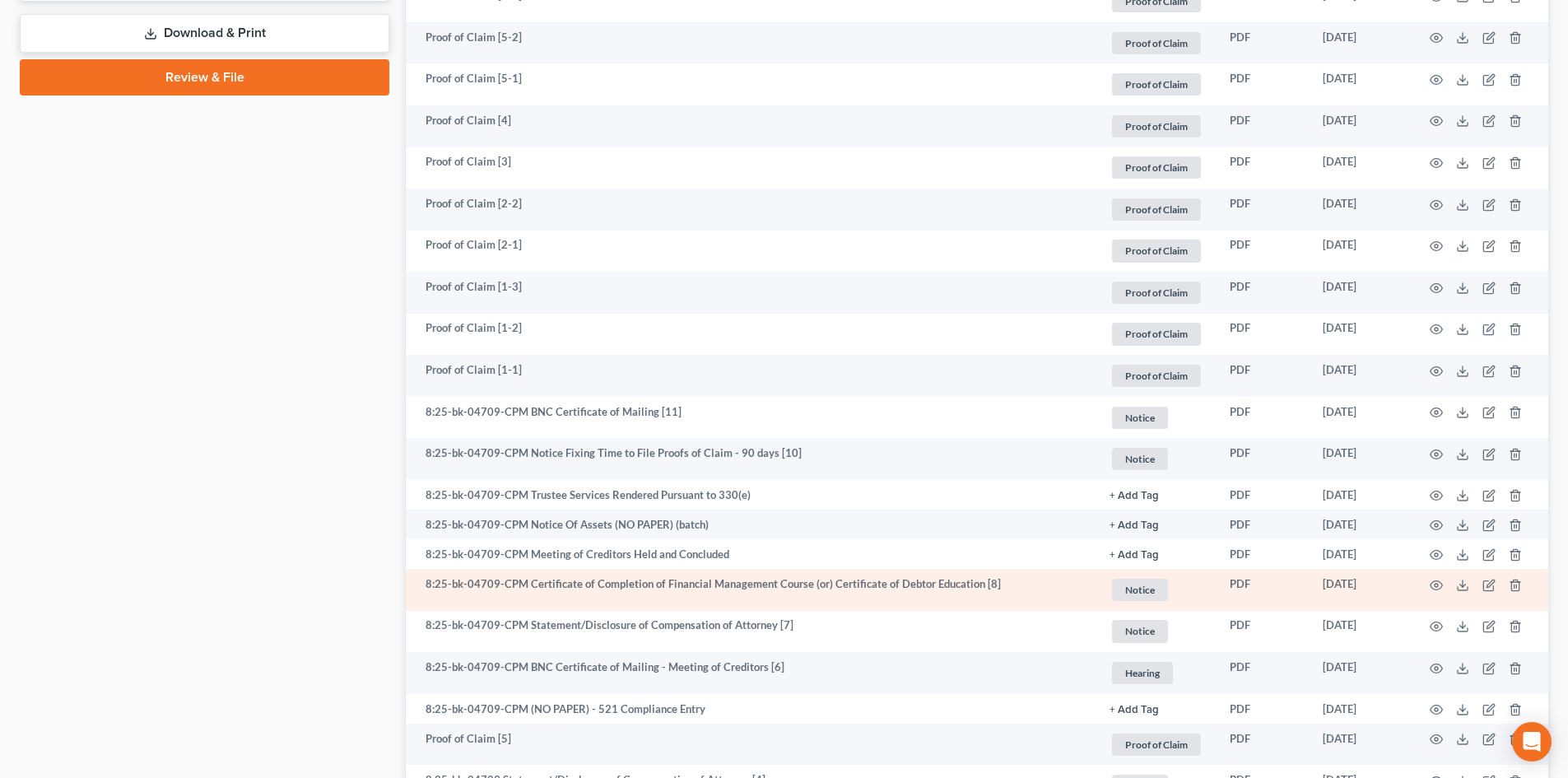
scroll to position [753, 0]
